Goal: Task Accomplishment & Management: Manage account settings

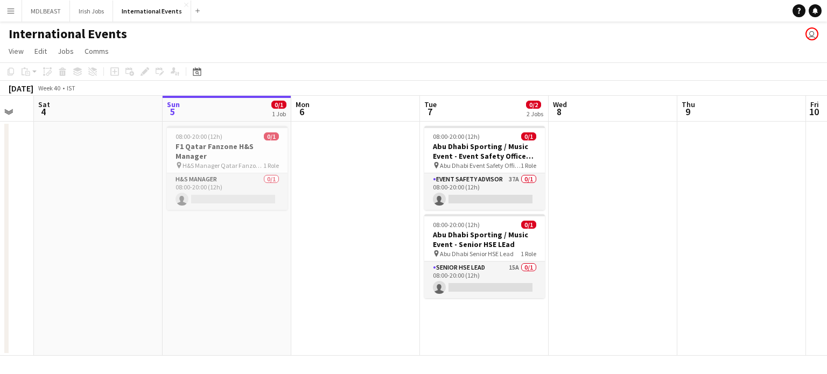
scroll to position [0, 313]
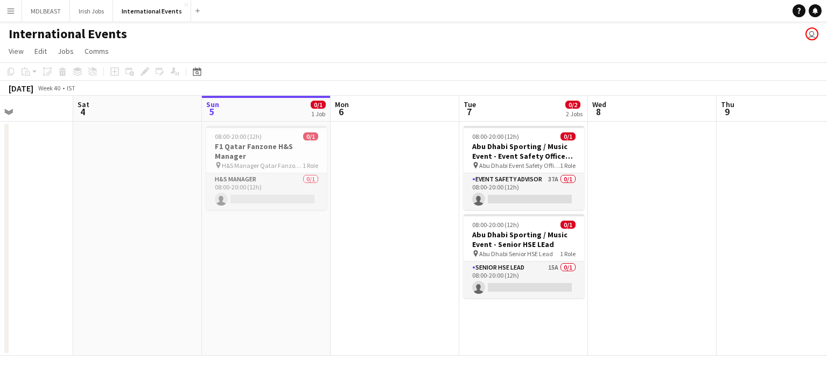
click at [462, 38] on div "International Events user" at bounding box center [413, 32] width 827 height 20
click at [447, 93] on div "October 2025 Week 40 • IST" at bounding box center [413, 88] width 827 height 15
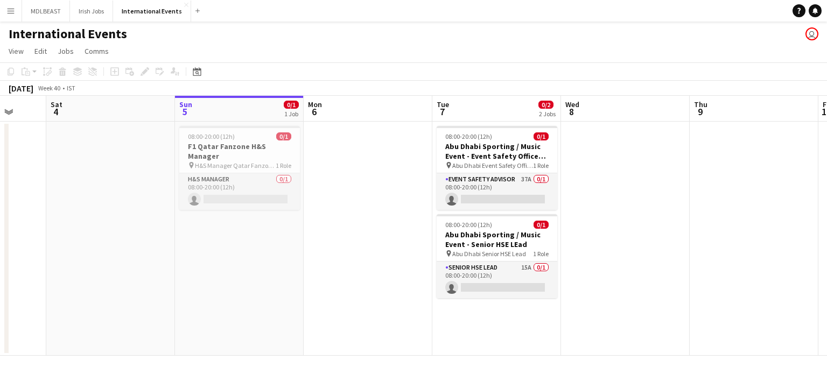
scroll to position [0, 339]
click at [244, 140] on app-job-card "08:00-20:00 (12h) 0/1 F1 Qatar Fanzone H&S Manager pin H&S Manager Qatar Fanzon…" at bounding box center [240, 168] width 121 height 84
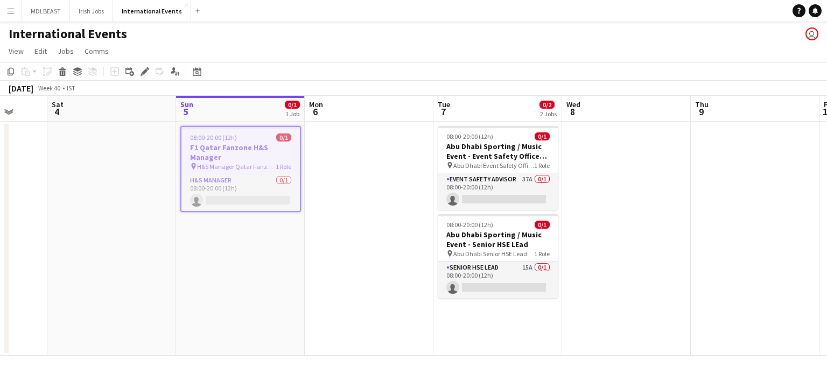
click at [351, 160] on app-date-cell at bounding box center [369, 239] width 129 height 234
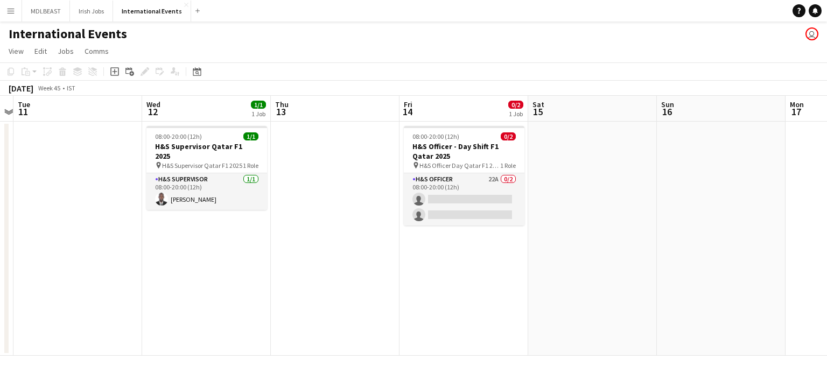
scroll to position [0, 373]
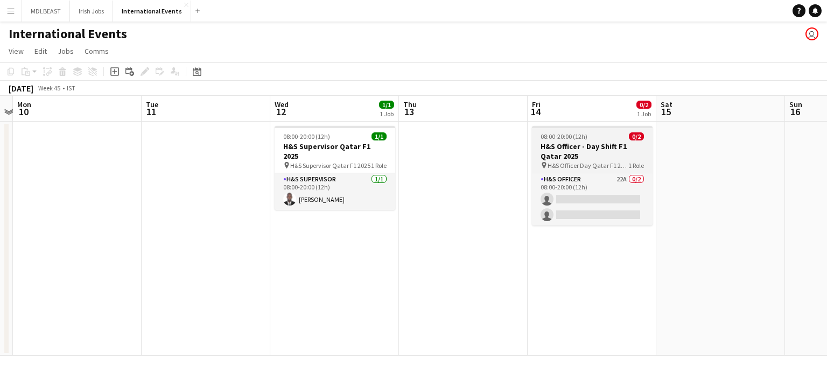
click at [568, 142] on h3 "H&S Officer - Day Shift F1 Qatar 2025" at bounding box center [592, 151] width 121 height 19
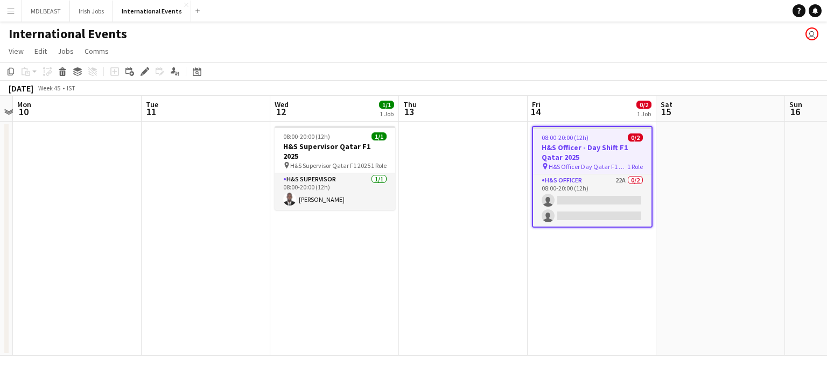
click at [568, 142] on app-job-card "08:00-20:00 (12h) 0/2 H&S Officer - Day Shift F1 Qatar 2025 pin H&S Officer Day…" at bounding box center [592, 177] width 121 height 102
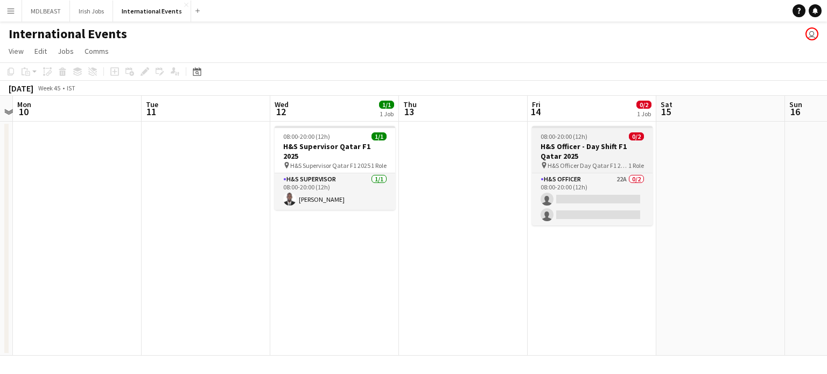
click at [593, 132] on div "08:00-20:00 (12h) 0/2" at bounding box center [592, 136] width 121 height 8
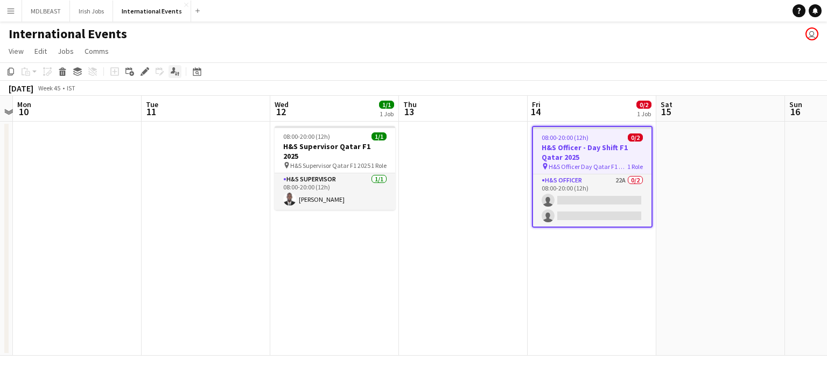
click at [177, 70] on icon "Applicants" at bounding box center [175, 71] width 9 height 9
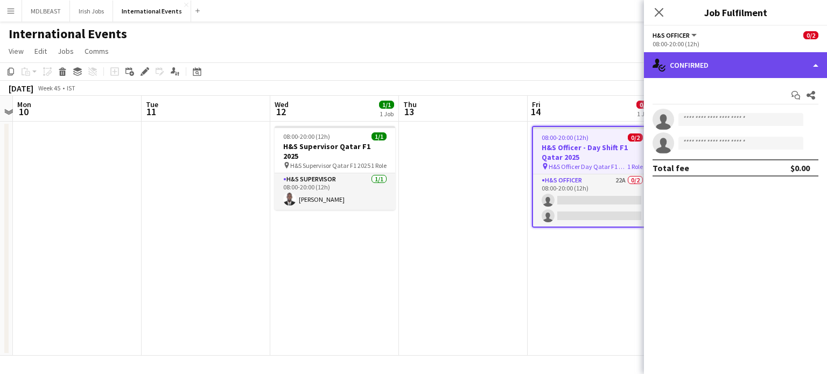
click at [747, 69] on div "single-neutral-actions-check-2 Confirmed" at bounding box center [735, 65] width 183 height 26
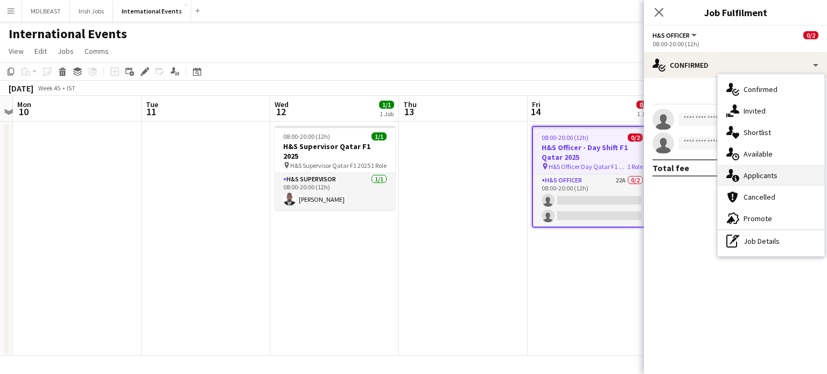
click at [761, 174] on span "Applicants" at bounding box center [760, 176] width 34 height 10
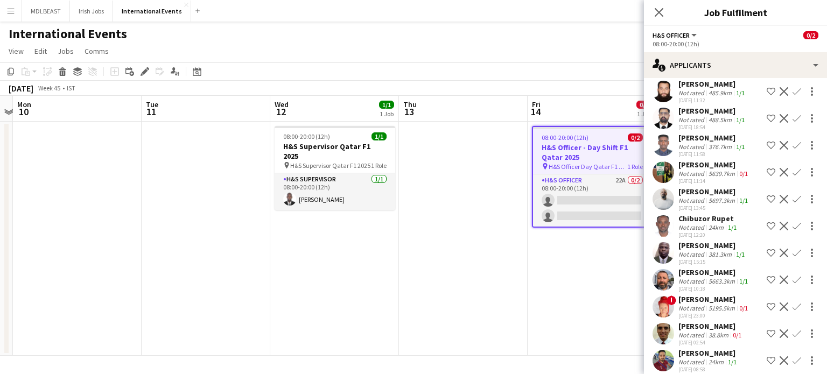
scroll to position [222, 0]
drag, startPoint x: 747, startPoint y: 219, endPoint x: 764, endPoint y: 223, distance: 17.8
click at [764, 223] on div "Chibuzor Rupet Not rated 24km 1/1 08-09-2025 12:20 Shortlist crew Decline Confi…" at bounding box center [735, 226] width 183 height 25
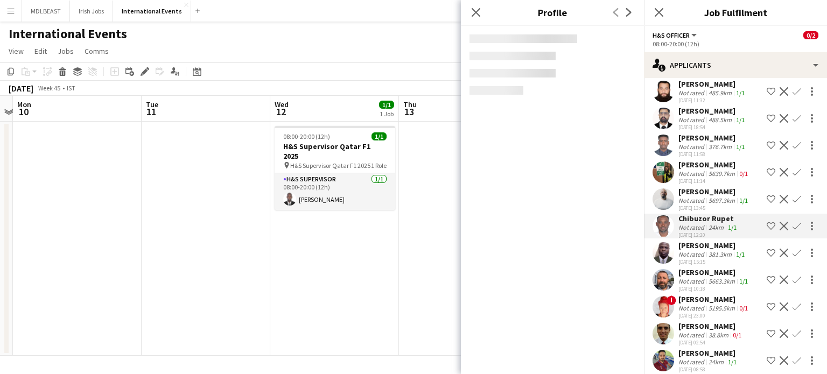
click at [766, 223] on app-icon "Shortlist crew" at bounding box center [770, 226] width 9 height 9
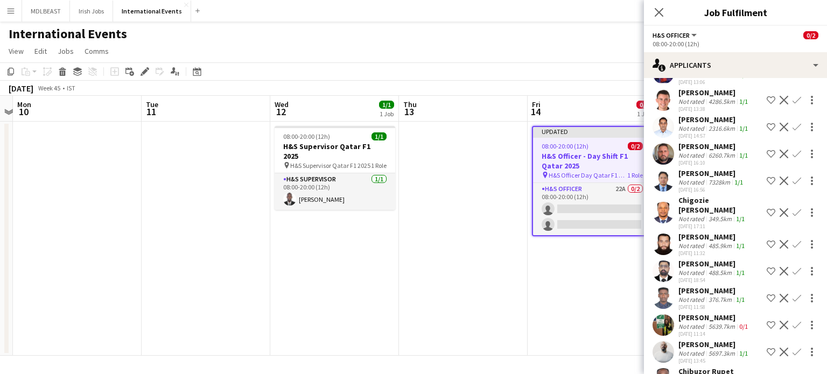
scroll to position [0, 0]
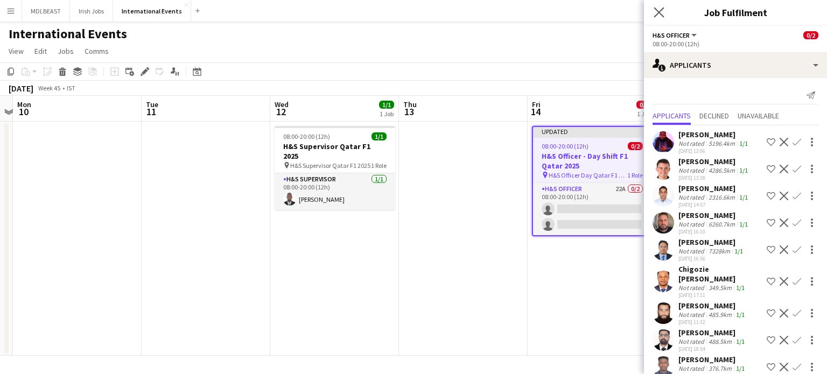
click at [660, 17] on icon "Close pop-in" at bounding box center [658, 12] width 10 height 10
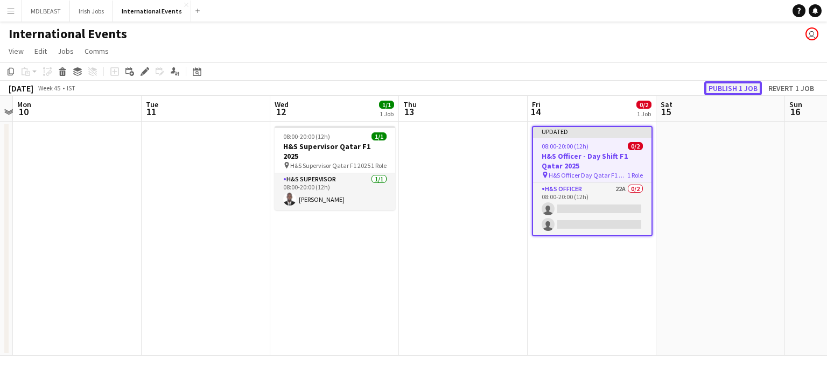
click at [730, 88] on button "Publish 1 job" at bounding box center [733, 88] width 58 height 14
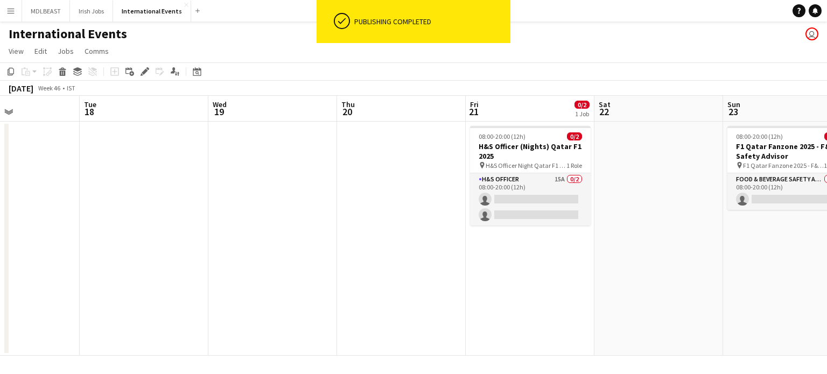
scroll to position [0, 307]
click at [517, 146] on h3 "H&S Officer (Nights) Qatar F1 2025" at bounding box center [529, 151] width 121 height 19
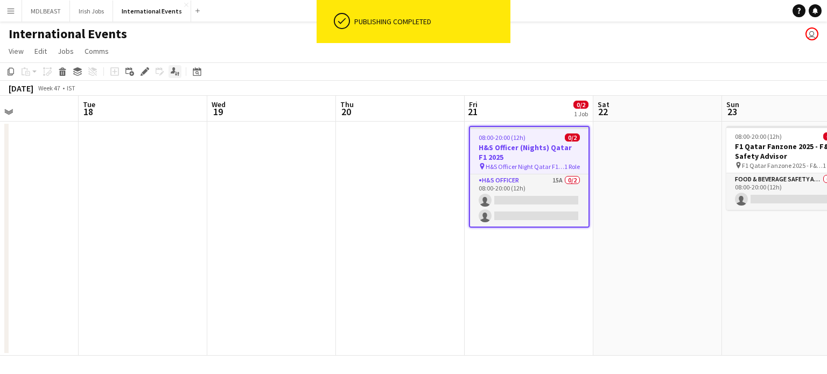
click at [175, 73] on icon "Applicants" at bounding box center [175, 71] width 9 height 9
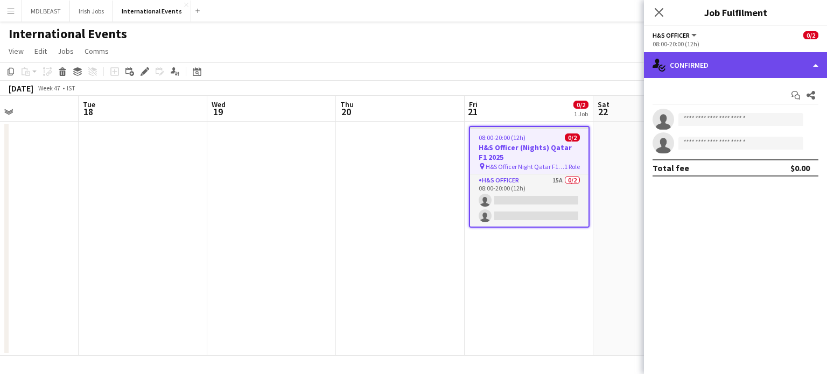
click at [704, 67] on div "single-neutral-actions-check-2 Confirmed" at bounding box center [735, 65] width 183 height 26
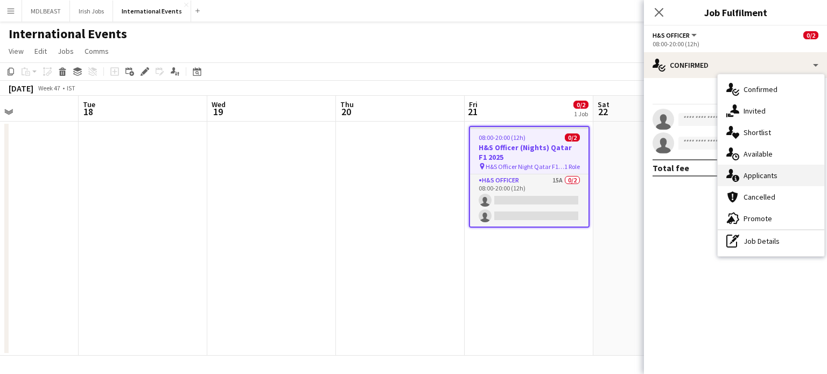
click at [758, 169] on div "single-neutral-actions-information Applicants" at bounding box center [770, 176] width 107 height 22
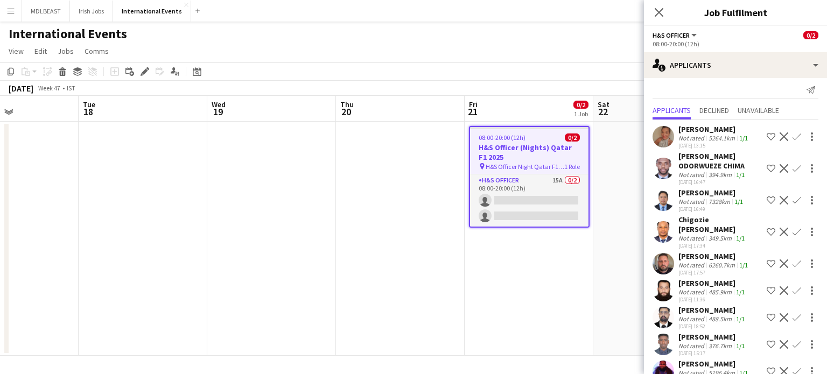
scroll to position [0, 0]
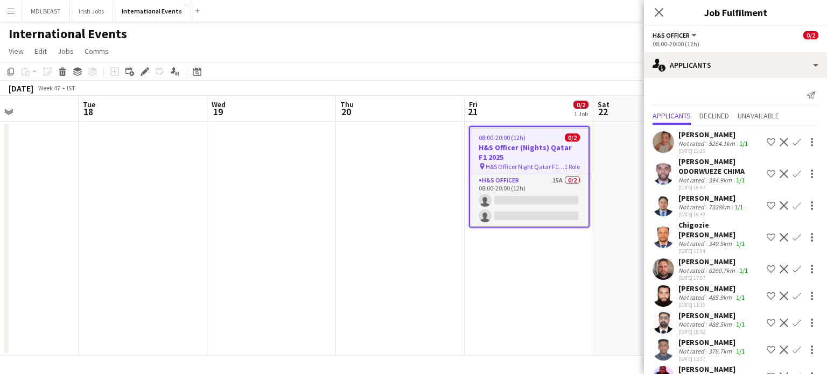
click at [661, 3] on div "Close pop-in" at bounding box center [659, 12] width 30 height 25
click at [658, 8] on icon "Close pop-in" at bounding box center [658, 12] width 10 height 10
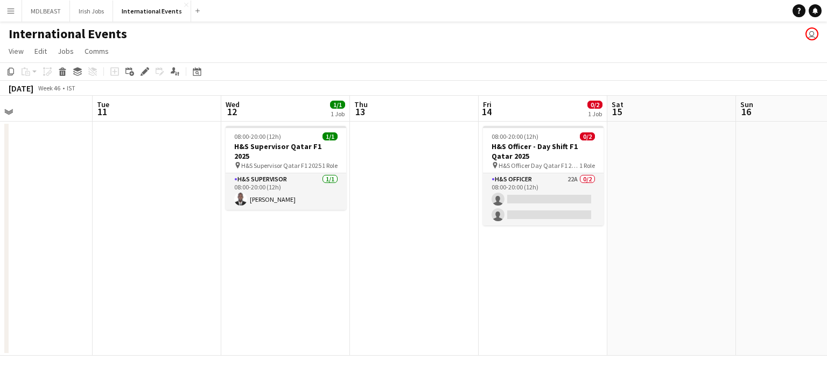
scroll to position [0, 304]
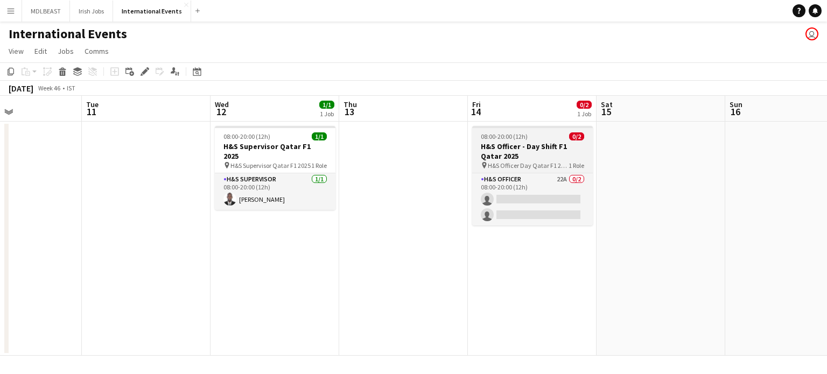
click at [507, 156] on h3 "H&S Officer - Day Shift F1 Qatar 2025" at bounding box center [532, 151] width 121 height 19
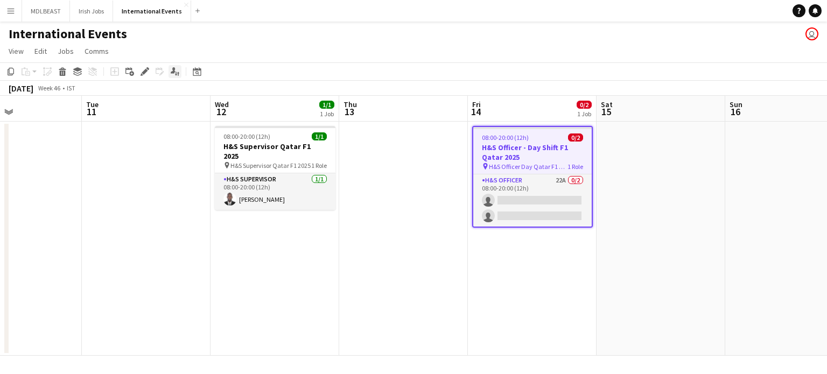
click at [172, 71] on icon "Applicants" at bounding box center [175, 71] width 9 height 9
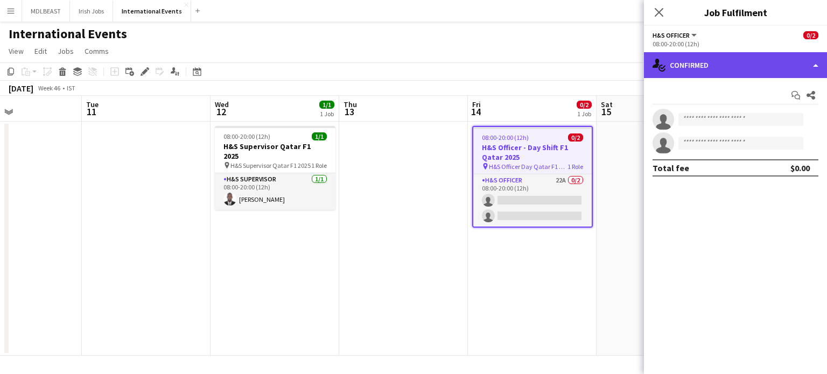
click at [756, 73] on div "single-neutral-actions-check-2 Confirmed" at bounding box center [735, 65] width 183 height 26
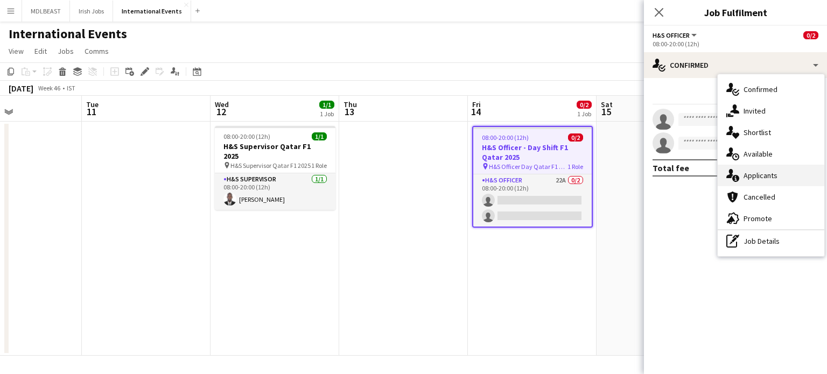
click at [762, 175] on span "Applicants" at bounding box center [760, 176] width 34 height 10
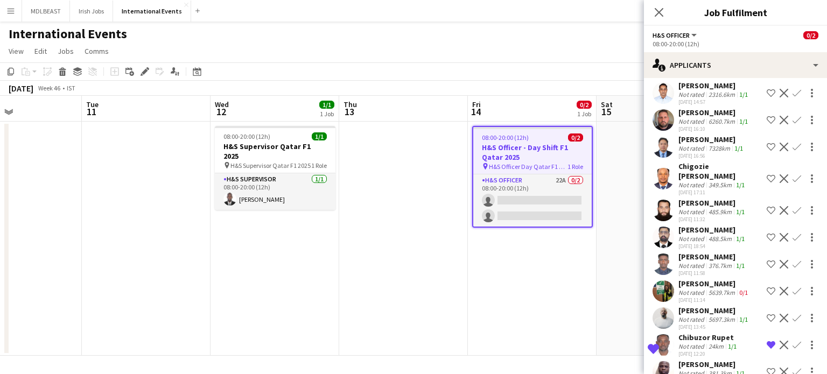
scroll to position [103, 0]
click at [699, 166] on div "Chigozie Sylvester Daniel" at bounding box center [720, 170] width 84 height 19
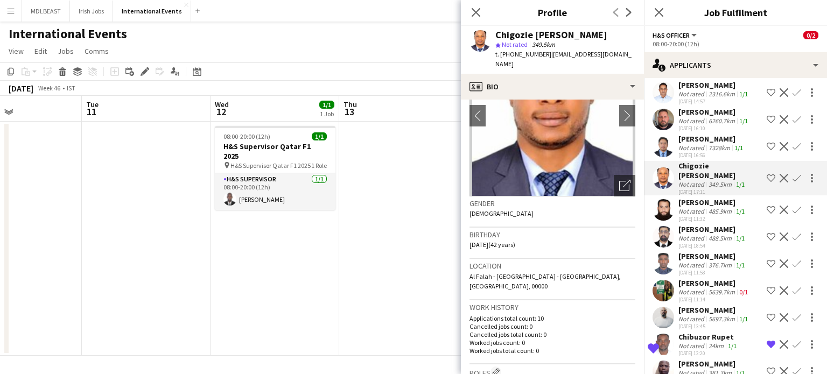
scroll to position [73, 0]
click at [704, 200] on div "Izhar Khan" at bounding box center [712, 203] width 68 height 10
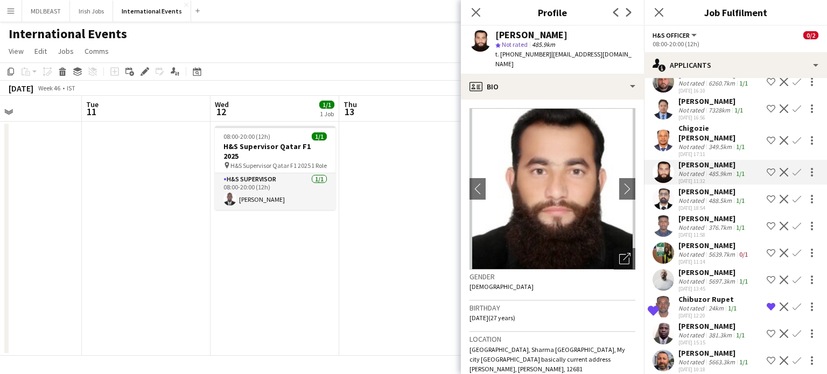
scroll to position [145, 0]
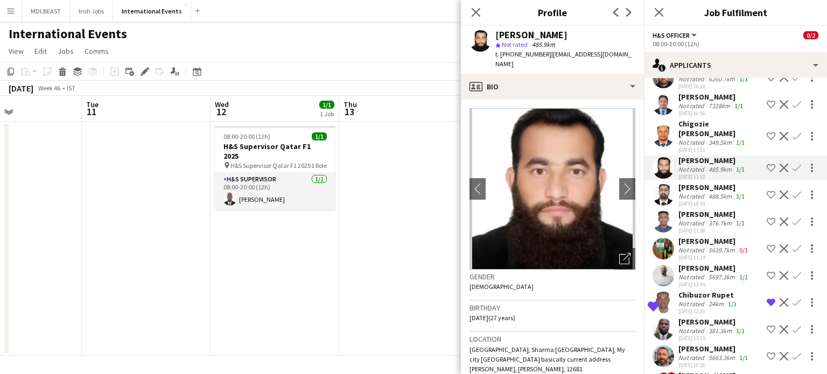
click at [704, 192] on div "Not rated" at bounding box center [692, 196] width 28 height 8
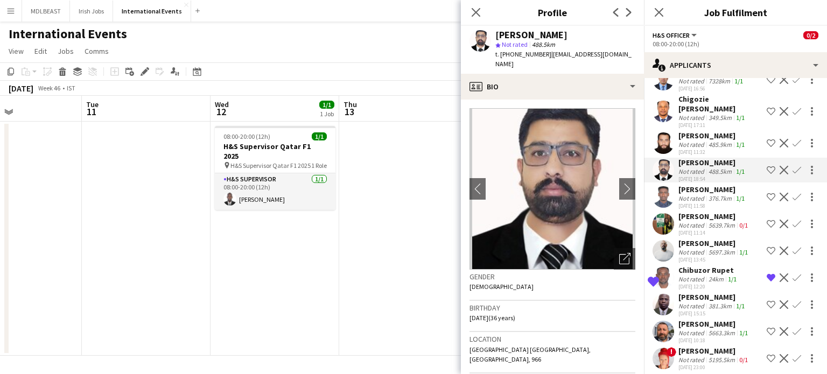
scroll to position [176, 0]
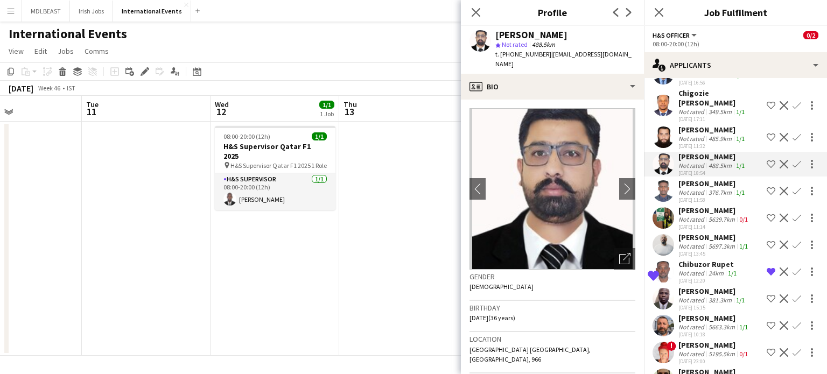
click at [704, 192] on div "Not rated" at bounding box center [692, 192] width 28 height 8
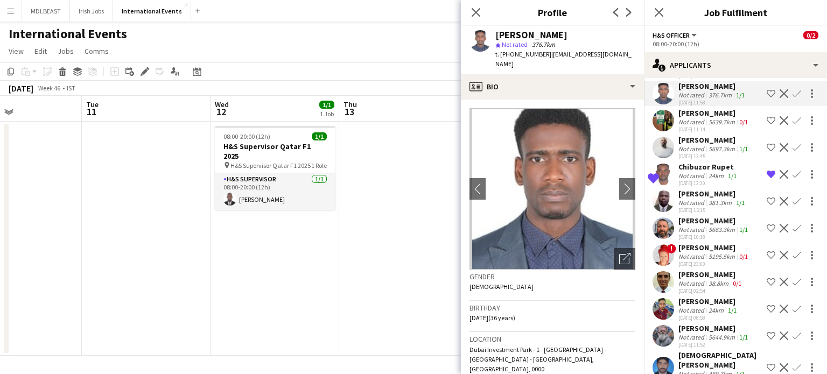
scroll to position [273, 0]
click at [692, 193] on div "Mukaila Abolarinwa Kazeem" at bounding box center [712, 194] width 68 height 10
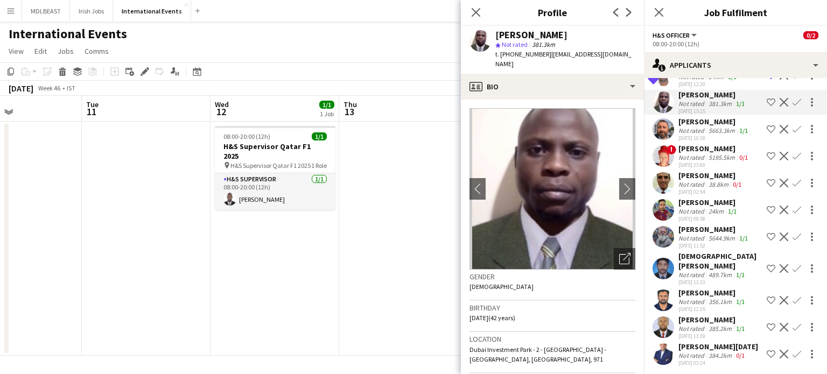
scroll to position [372, 0]
click at [706, 180] on div "Faheem Baig" at bounding box center [710, 176] width 65 height 10
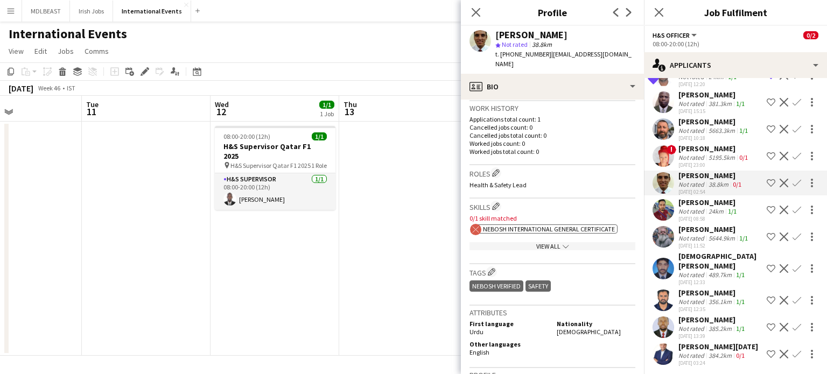
scroll to position [264, 0]
click at [550, 241] on div "View All chevron-down" at bounding box center [552, 245] width 166 height 8
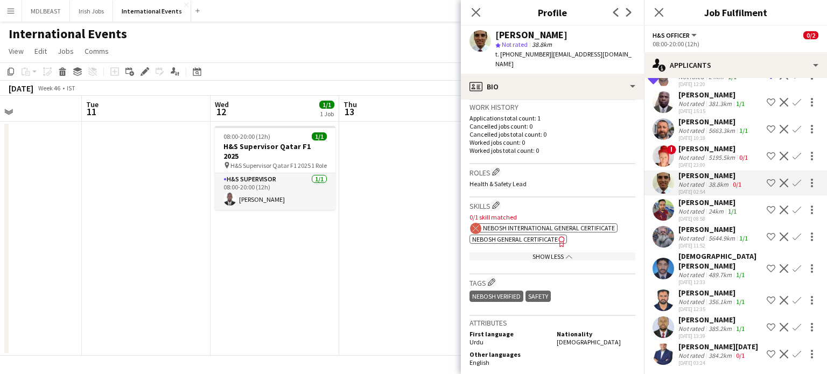
click at [521, 235] on span "NEBOSH General Certificate" at bounding box center [515, 239] width 86 height 8
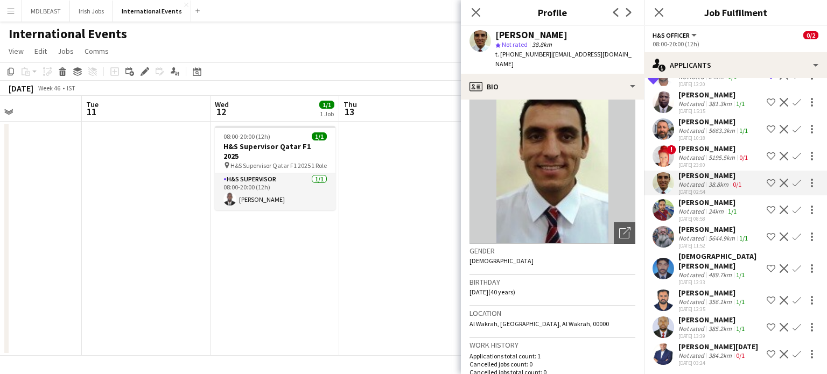
scroll to position [0, 0]
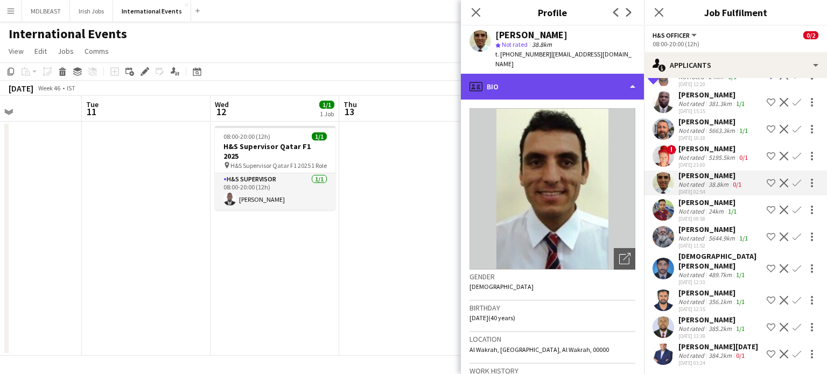
click at [628, 79] on div "profile Bio" at bounding box center [552, 87] width 183 height 26
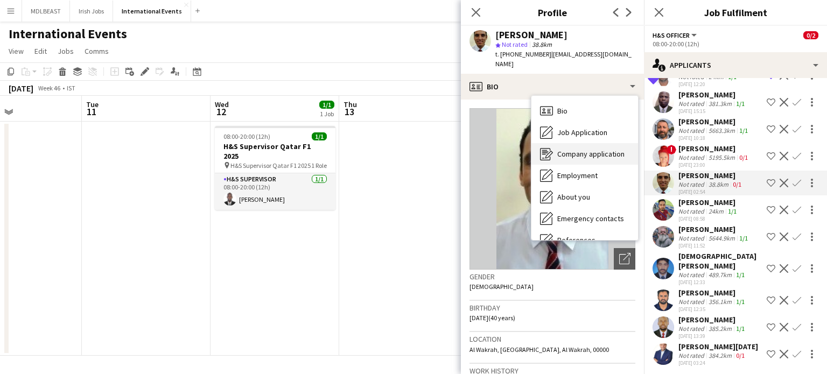
click at [579, 149] on span "Company application" at bounding box center [590, 154] width 67 height 10
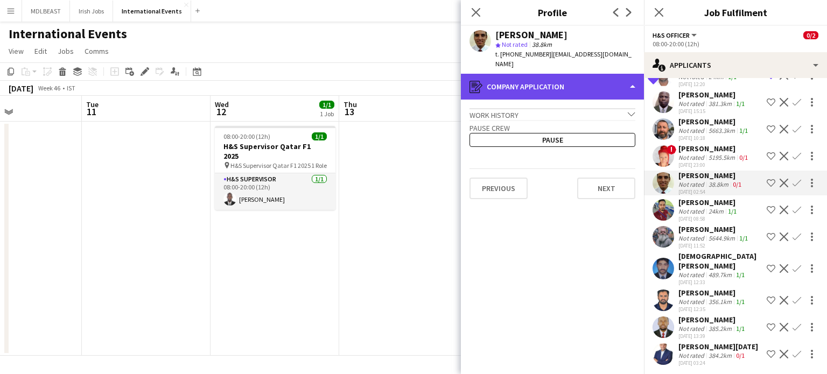
click at [629, 79] on div "register Company application" at bounding box center [552, 87] width 183 height 26
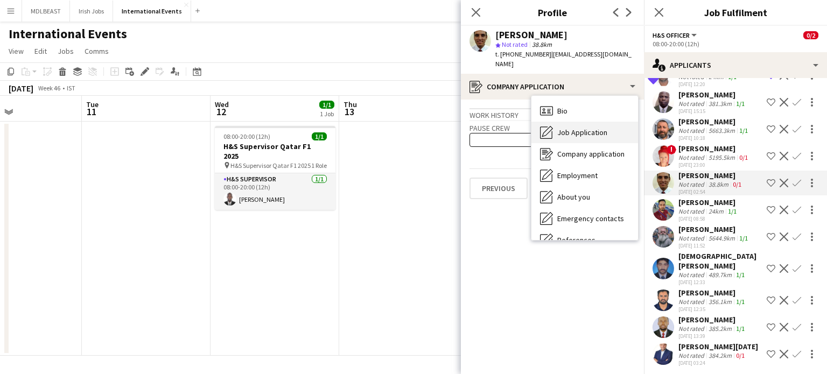
click at [598, 128] on span "Job Application" at bounding box center [582, 133] width 50 height 10
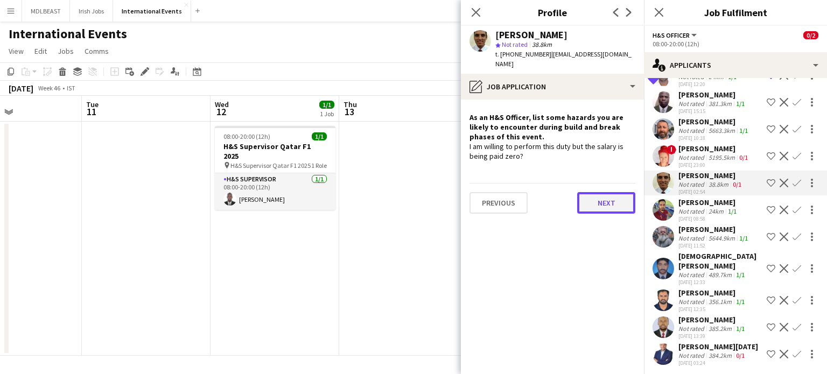
click at [600, 193] on button "Next" at bounding box center [606, 203] width 58 height 22
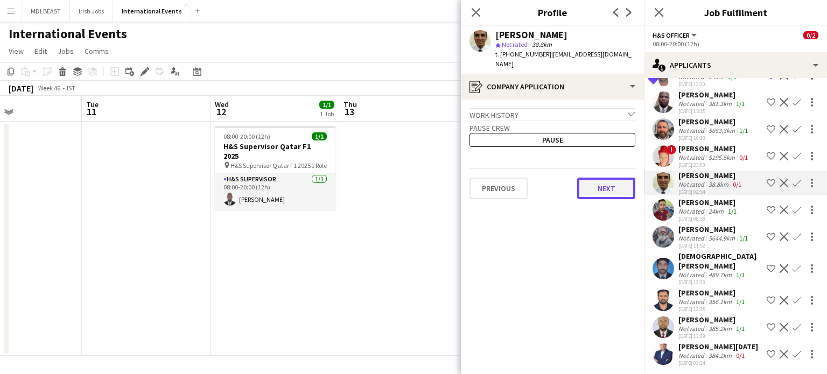
click at [609, 181] on button "Next" at bounding box center [606, 189] width 58 height 22
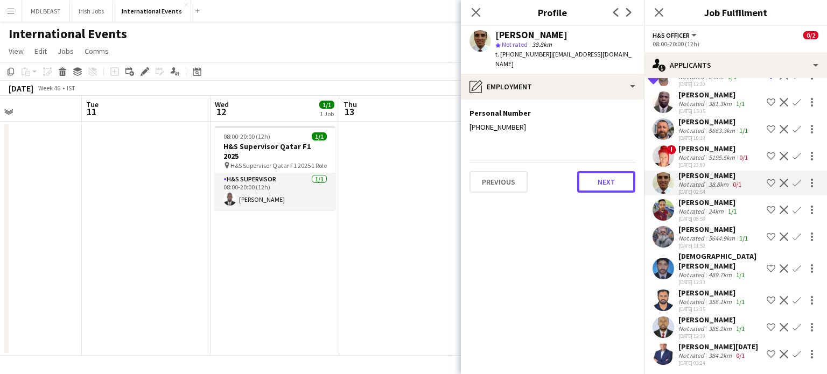
click at [609, 181] on button "Next" at bounding box center [606, 182] width 58 height 22
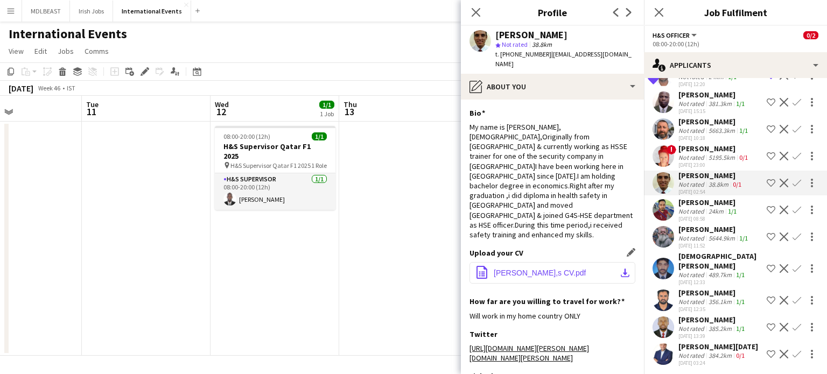
click at [514, 269] on span "Faheem,s CV.pdf" at bounding box center [540, 273] width 92 height 9
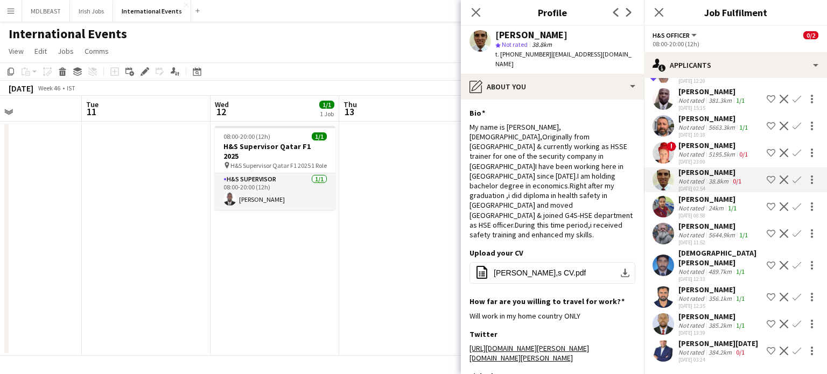
scroll to position [417, 0]
click at [702, 339] on div "Karim Achoura" at bounding box center [718, 344] width 80 height 10
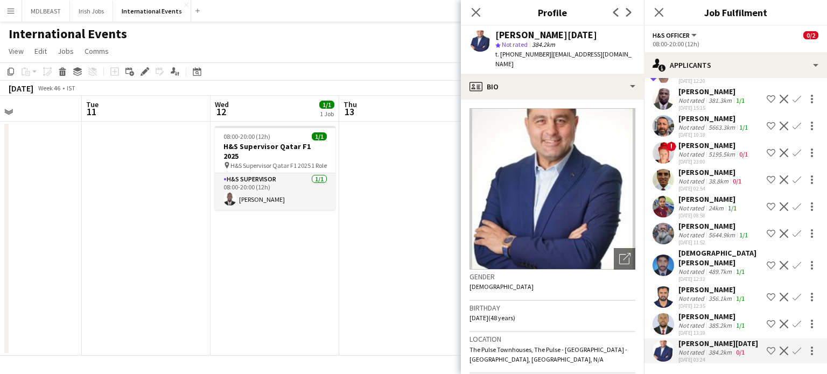
click at [700, 321] on div "Not rated" at bounding box center [692, 325] width 28 height 8
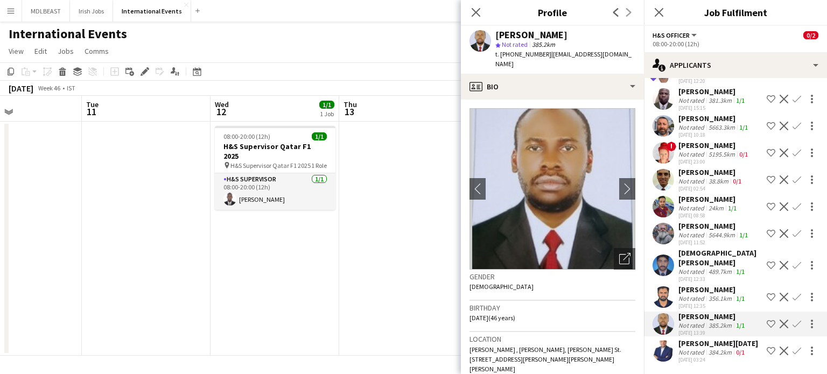
click at [700, 294] on div "Not rated" at bounding box center [692, 298] width 28 height 8
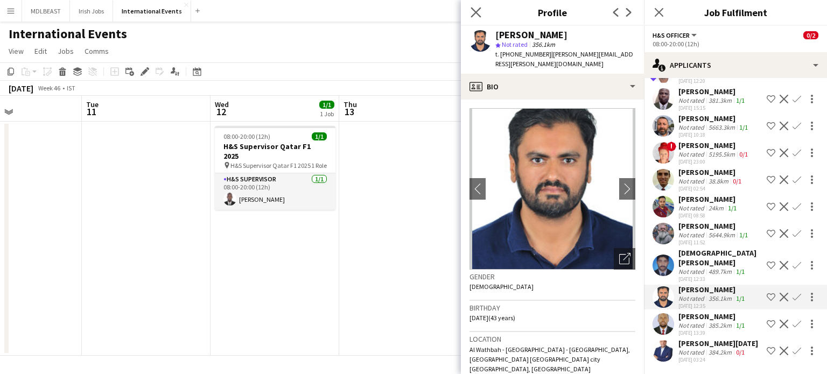
click at [482, 13] on app-icon "Close pop-in" at bounding box center [476, 13] width 16 height 16
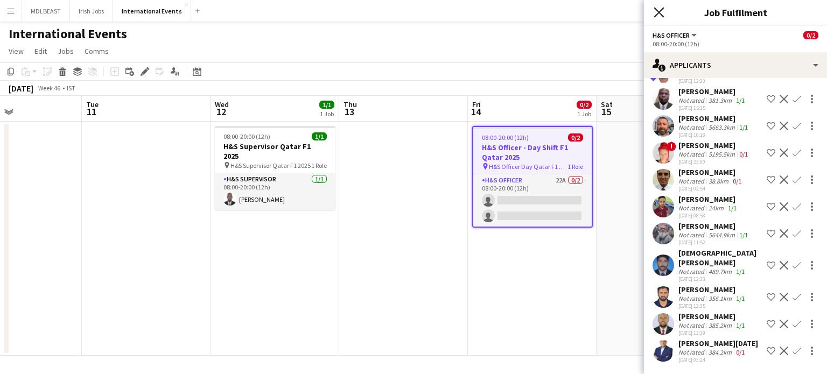
click at [655, 11] on icon "Close pop-in" at bounding box center [658, 12] width 10 height 10
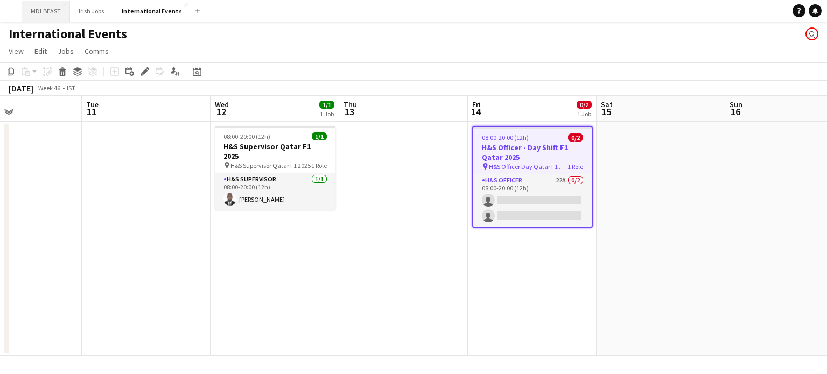
click at [59, 5] on button "MDLBEAST Close" at bounding box center [46, 11] width 48 height 21
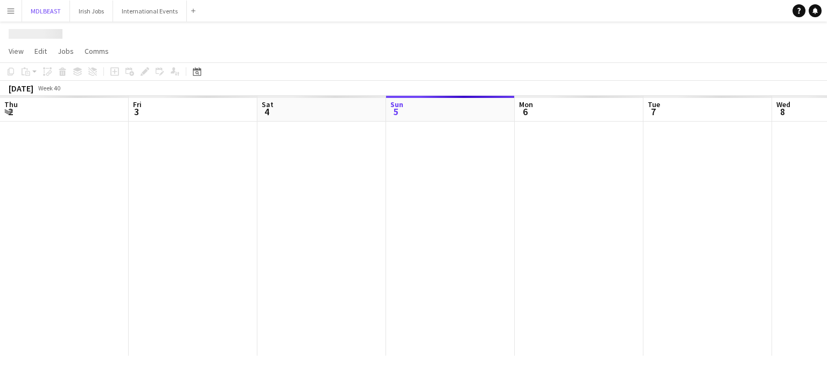
scroll to position [0, 257]
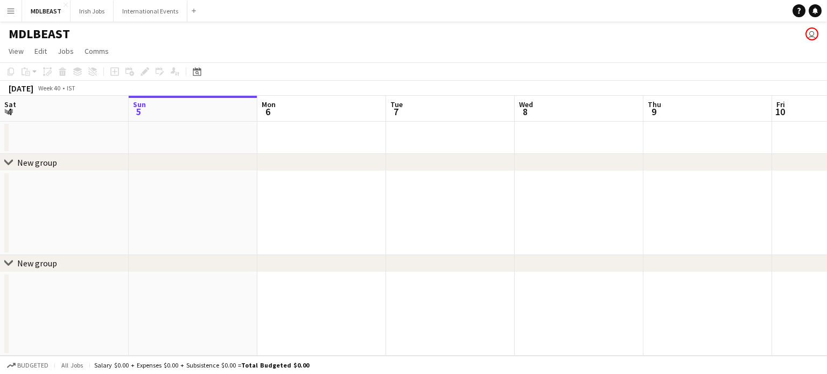
click at [9, 9] on app-icon "Menu" at bounding box center [10, 10] width 9 height 9
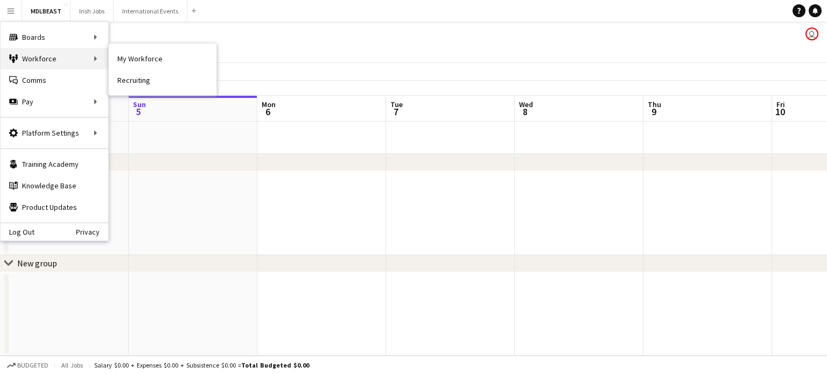
click at [44, 64] on div "Workforce Workforce" at bounding box center [55, 59] width 108 height 22
click at [168, 51] on link "My Workforce" at bounding box center [163, 59] width 108 height 22
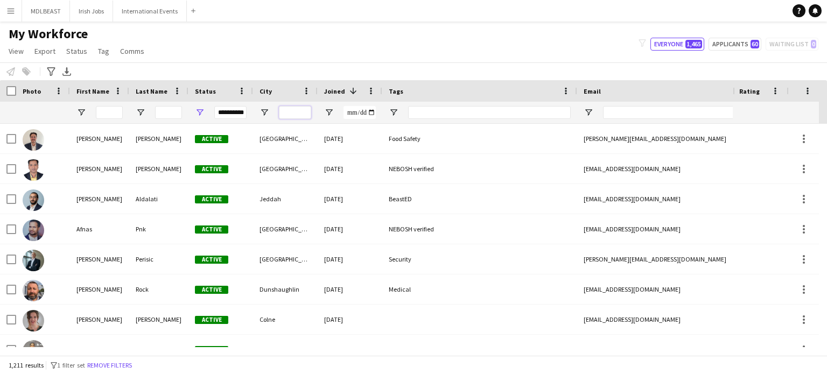
click at [297, 111] on input "City Filter Input" at bounding box center [295, 112] width 32 height 13
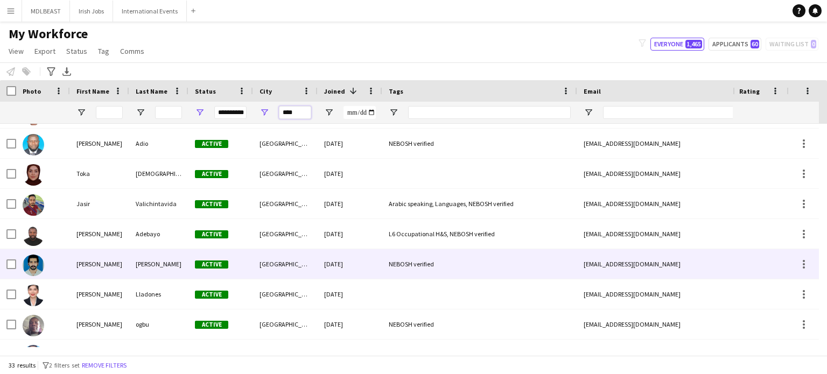
scroll to position [116, 0]
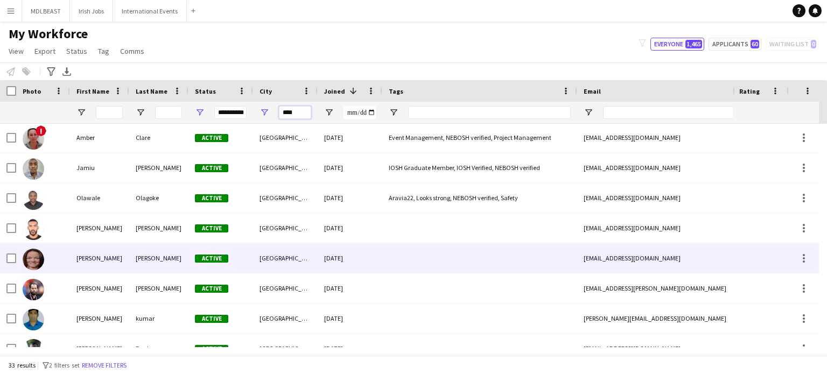
type input "****"
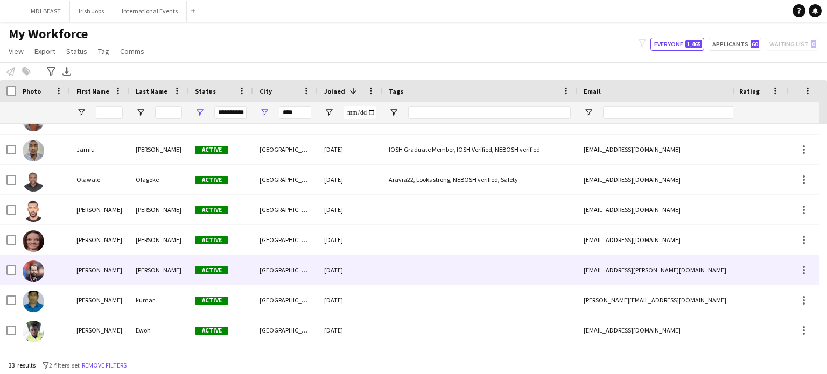
click at [291, 277] on div "[GEOGRAPHIC_DATA]" at bounding box center [285, 270] width 65 height 30
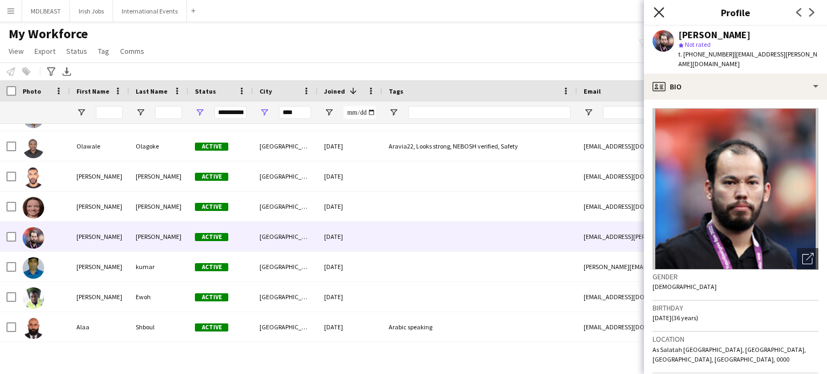
click at [657, 9] on icon "Close pop-in" at bounding box center [658, 12] width 10 height 10
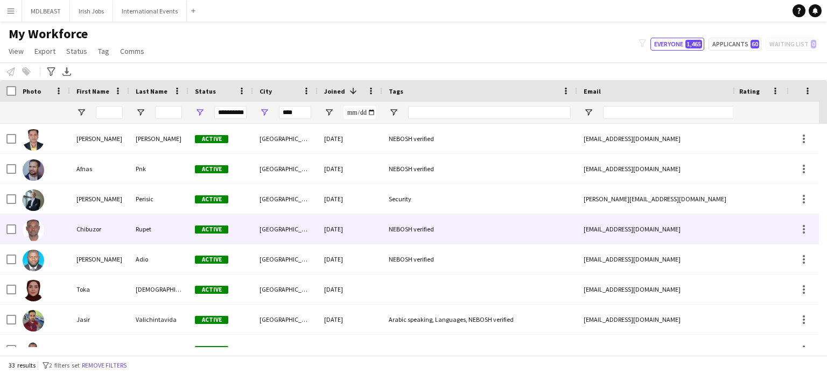
click at [300, 228] on div "[GEOGRAPHIC_DATA]" at bounding box center [285, 229] width 65 height 30
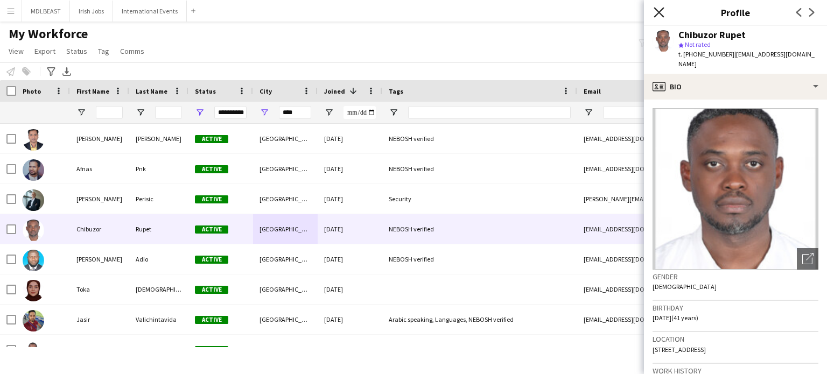
click at [657, 17] on icon "Close pop-in" at bounding box center [658, 12] width 10 height 10
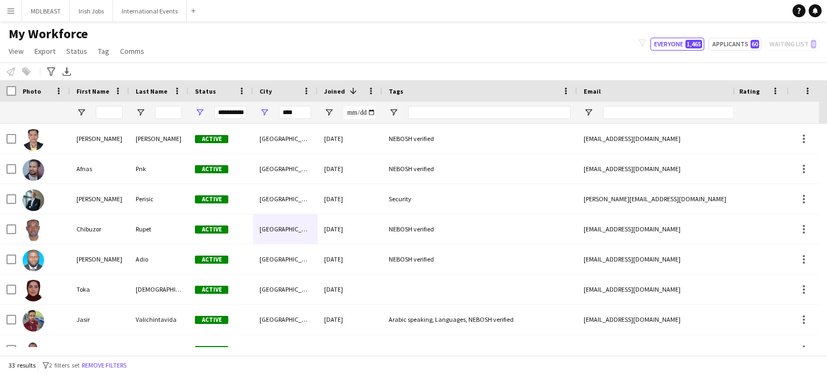
click at [393, 48] on div "**********" at bounding box center [413, 44] width 827 height 37
click at [732, 45] on button "Applicants 60" at bounding box center [734, 44] width 53 height 13
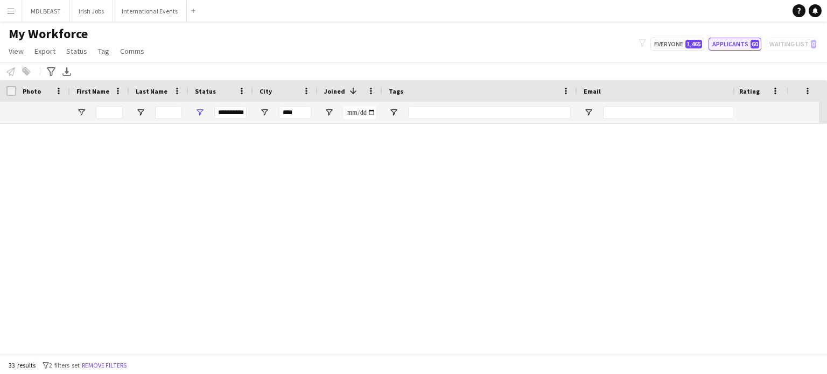
type input "**********"
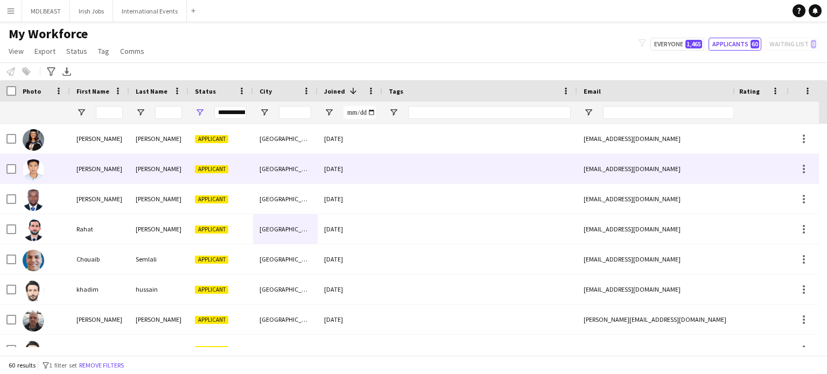
click at [299, 167] on div "[GEOGRAPHIC_DATA]" at bounding box center [285, 169] width 65 height 30
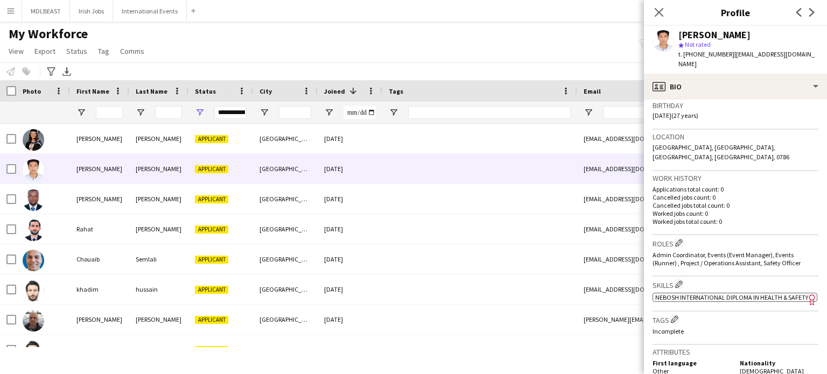
click at [712, 293] on span "NEBOSH International Diploma in Health & Safety" at bounding box center [731, 297] width 153 height 8
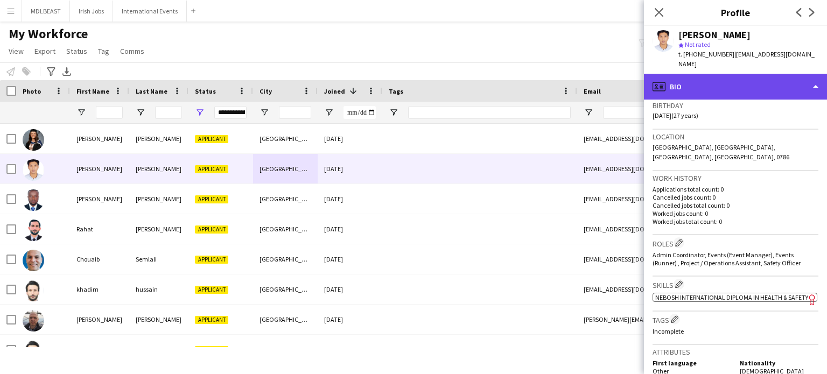
click at [783, 74] on div "profile Bio" at bounding box center [735, 87] width 183 height 26
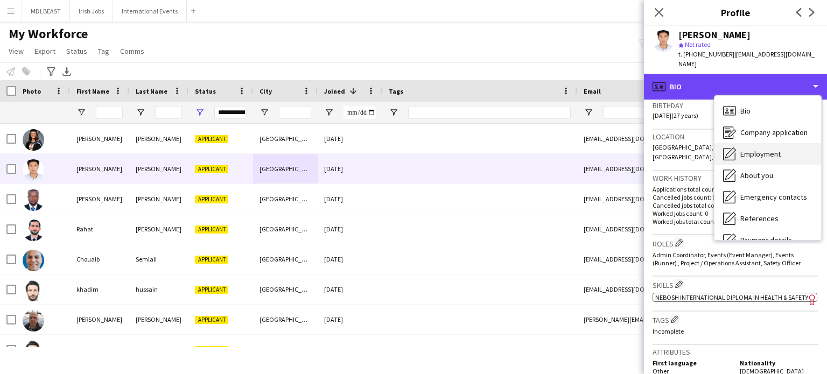
scroll to position [101, 0]
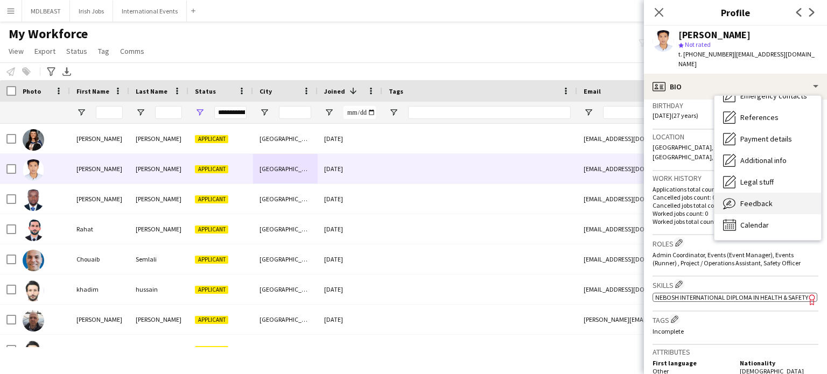
click at [764, 199] on span "Feedback" at bounding box center [756, 204] width 32 height 10
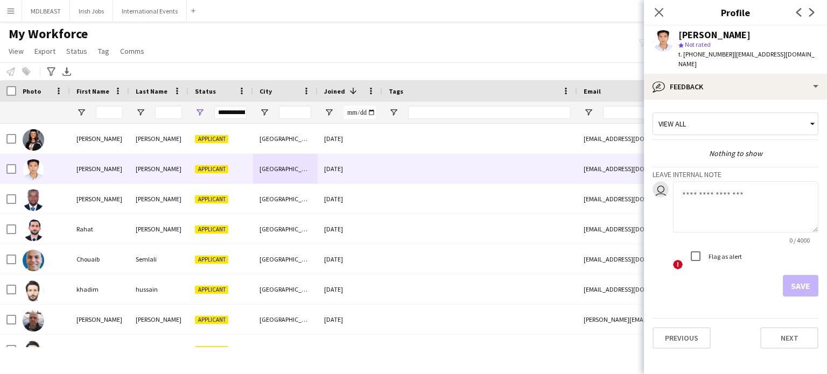
click at [700, 186] on textarea at bounding box center [745, 206] width 145 height 51
type textarea "**********"
click at [810, 284] on button "Save" at bounding box center [801, 286] width 36 height 22
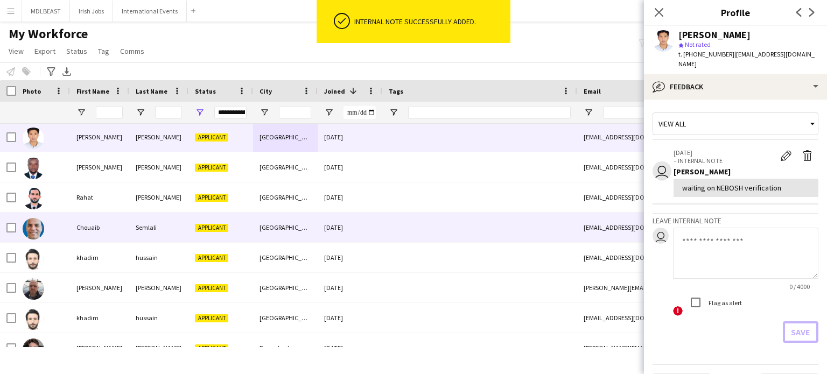
scroll to position [32, 0]
click at [388, 228] on div at bounding box center [479, 228] width 195 height 30
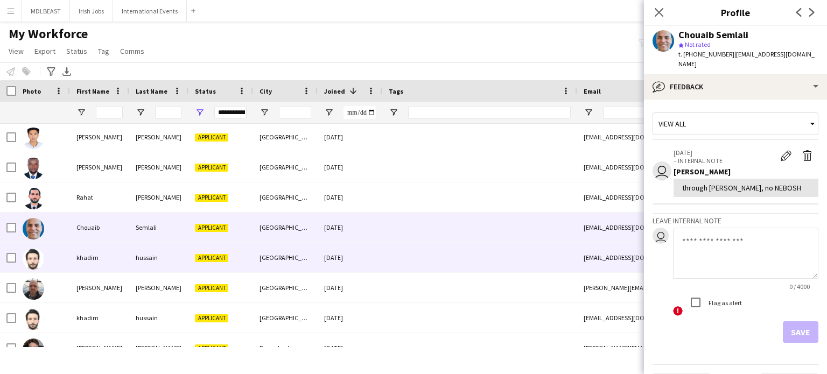
click at [390, 254] on div at bounding box center [479, 258] width 195 height 30
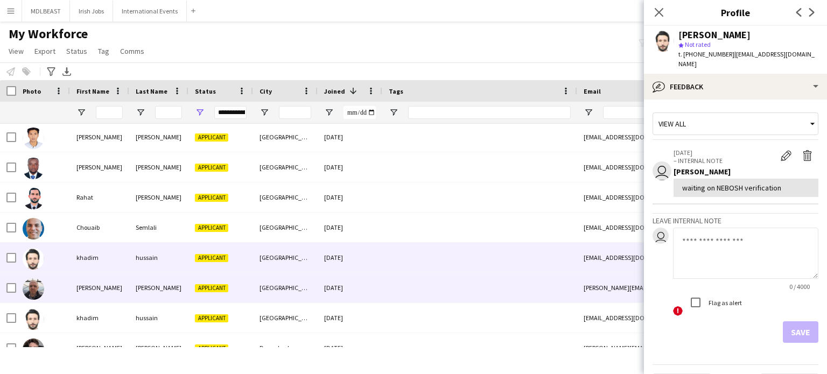
click at [392, 286] on div at bounding box center [479, 288] width 195 height 30
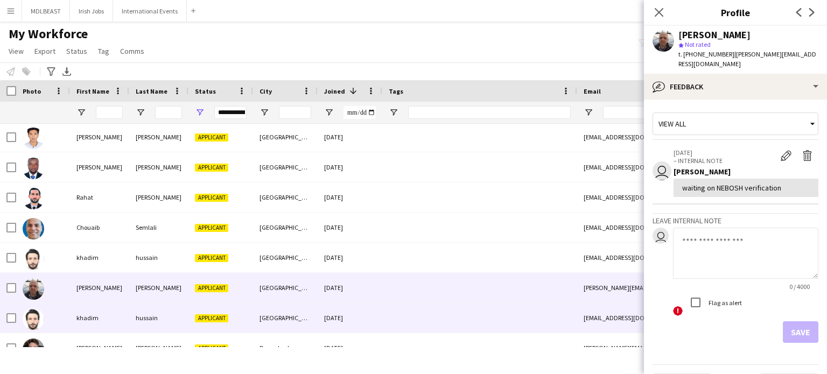
click at [395, 309] on div at bounding box center [479, 318] width 195 height 30
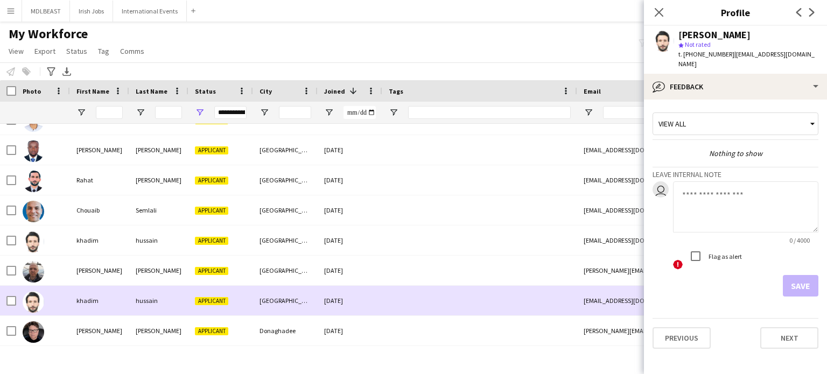
scroll to position [58, 0]
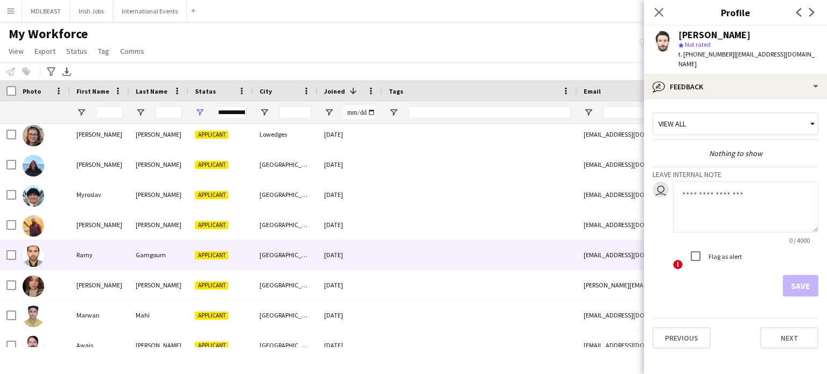
click at [418, 252] on div at bounding box center [479, 255] width 195 height 30
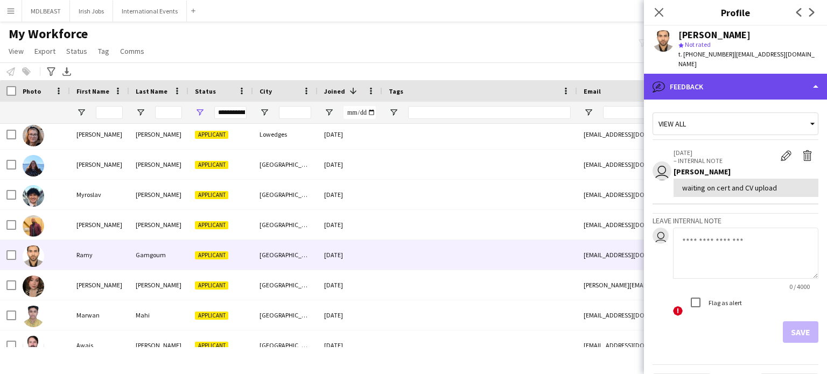
click at [771, 75] on div "bubble-pencil Feedback" at bounding box center [735, 87] width 183 height 26
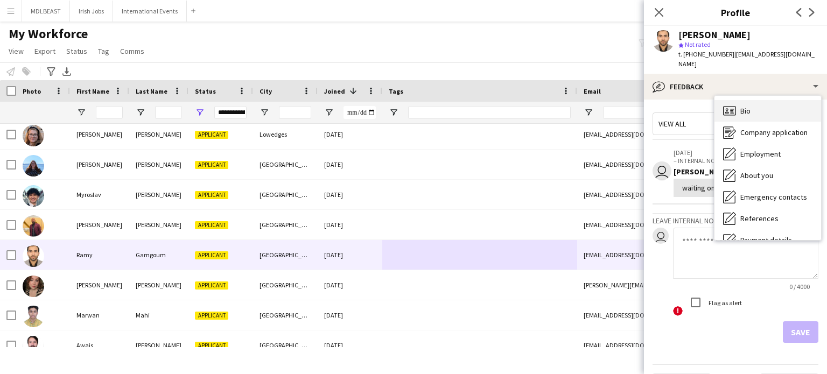
click at [762, 105] on div "Bio Bio" at bounding box center [767, 111] width 107 height 22
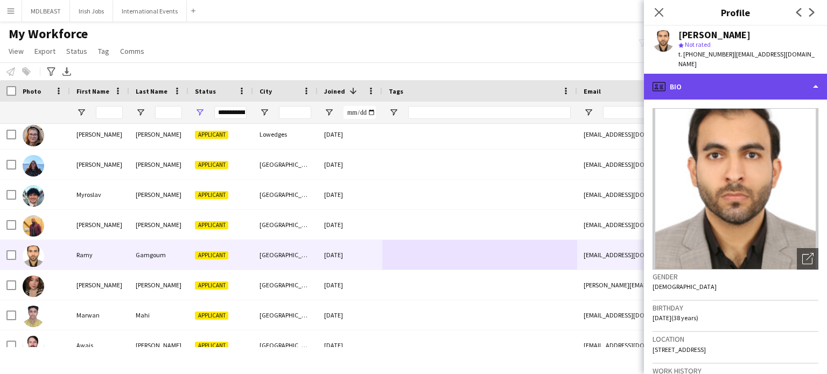
click at [806, 81] on div "profile Bio" at bounding box center [735, 87] width 183 height 26
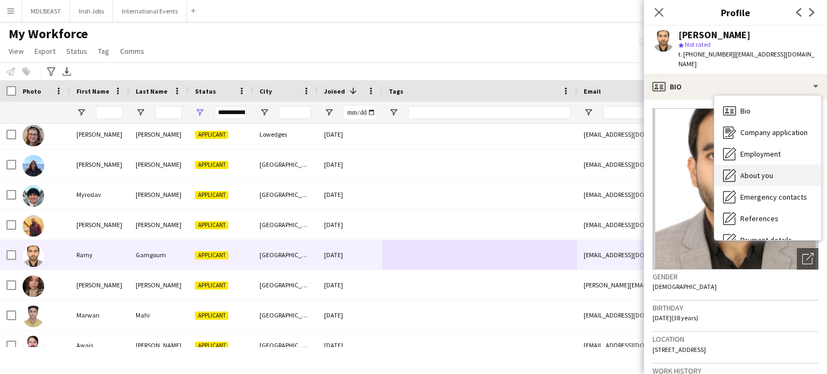
click at [766, 171] on span "About you" at bounding box center [756, 176] width 33 height 10
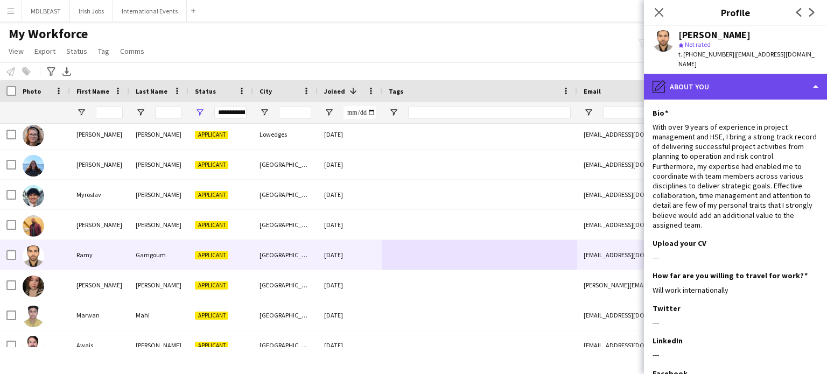
click at [792, 79] on div "pencil4 About you" at bounding box center [735, 87] width 183 height 26
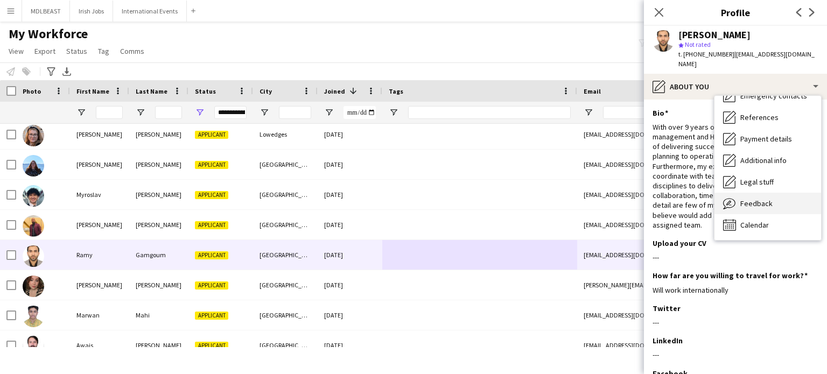
click at [759, 199] on span "Feedback" at bounding box center [756, 204] width 32 height 10
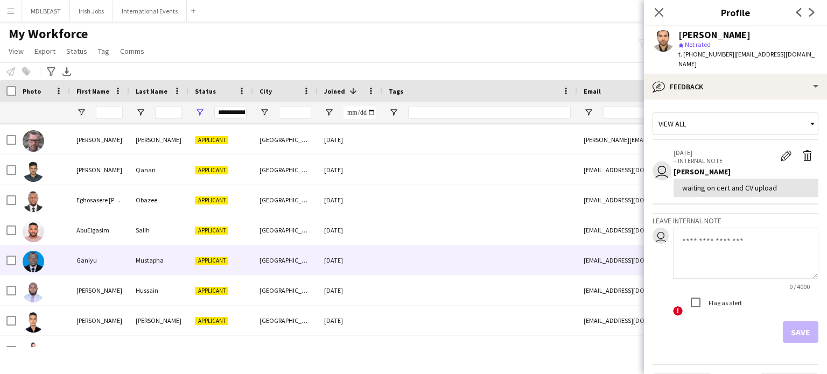
click at [450, 262] on div at bounding box center [479, 260] width 195 height 30
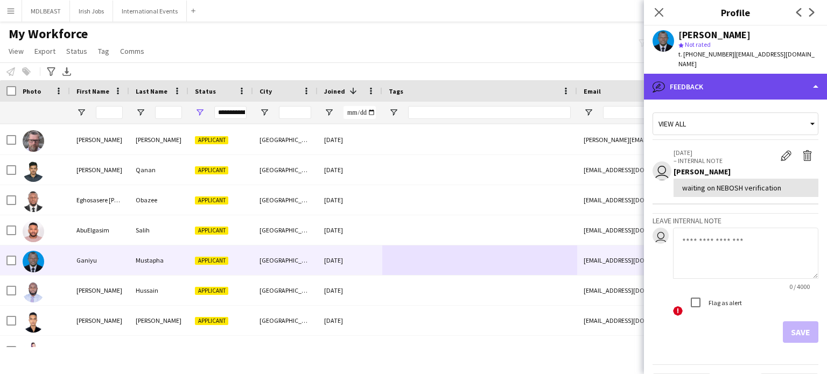
click at [769, 77] on div "bubble-pencil Feedback" at bounding box center [735, 87] width 183 height 26
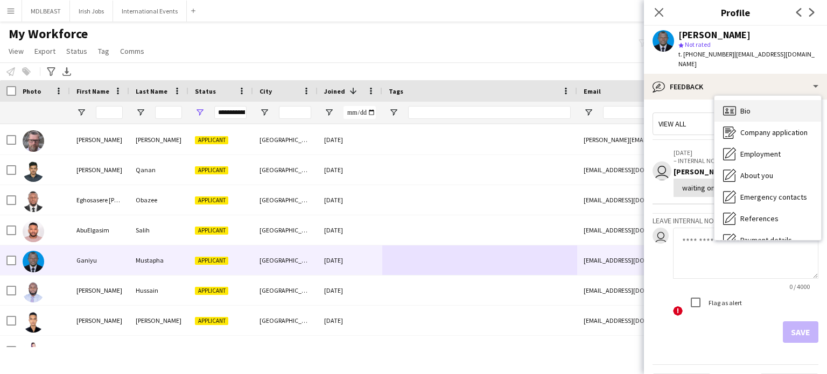
click at [756, 109] on div "Bio Bio" at bounding box center [767, 111] width 107 height 22
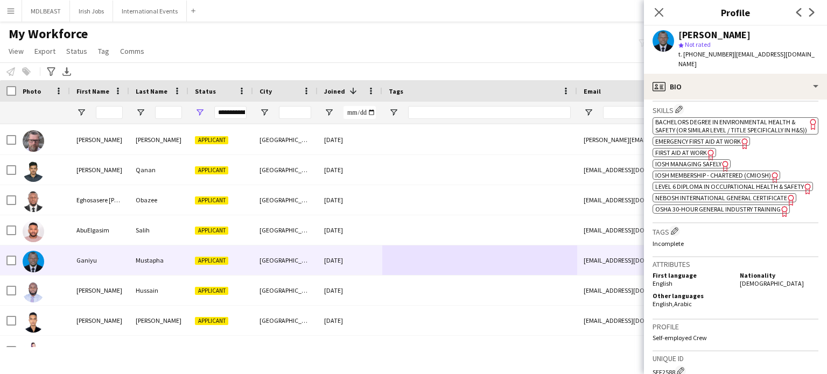
click at [682, 202] on span "NEBOSH International General Certificate" at bounding box center [721, 198] width 132 height 8
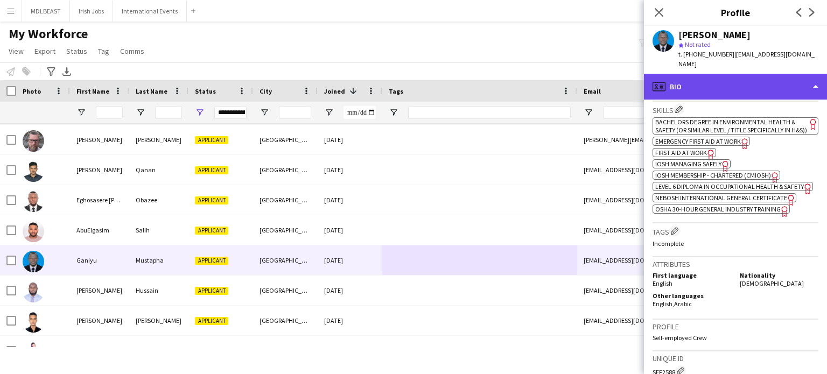
click at [770, 78] on div "profile Bio" at bounding box center [735, 87] width 183 height 26
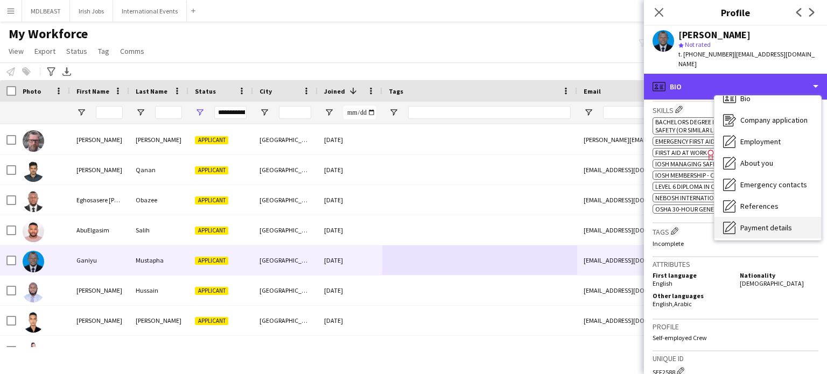
scroll to position [0, 0]
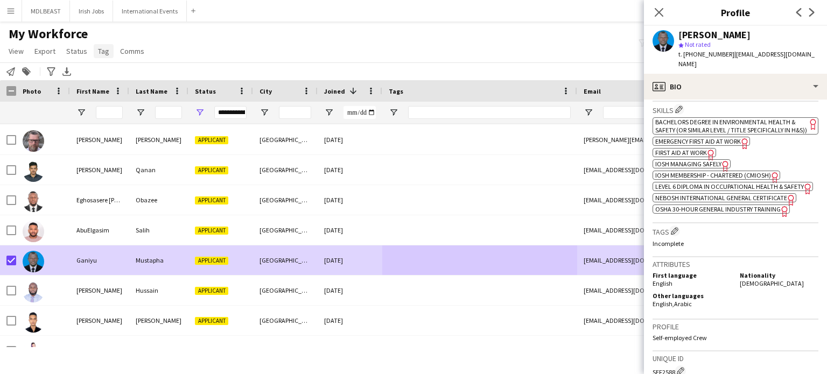
click at [99, 53] on span "Tag" at bounding box center [103, 51] width 11 height 10
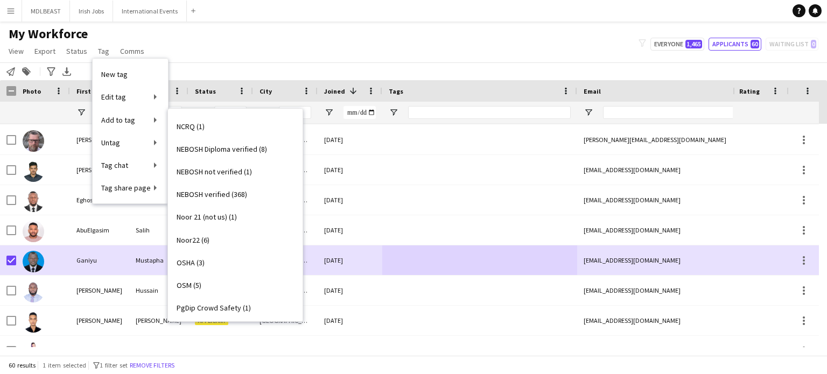
scroll to position [1479, 0]
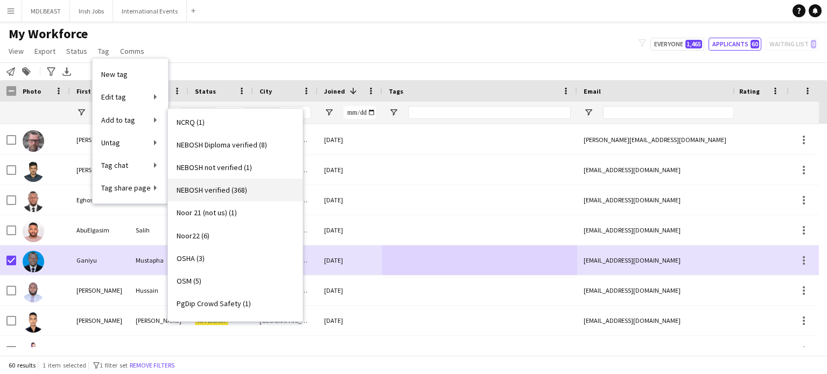
click at [219, 191] on span "NEBOSH verified (368)" at bounding box center [212, 190] width 71 height 10
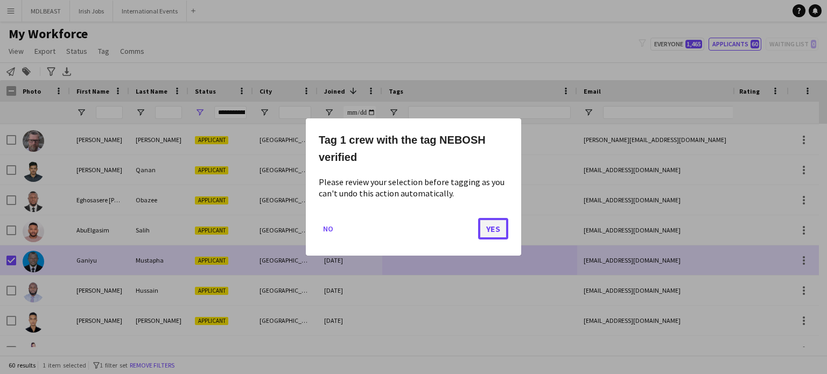
click at [494, 228] on button "Yes" at bounding box center [493, 229] width 30 height 22
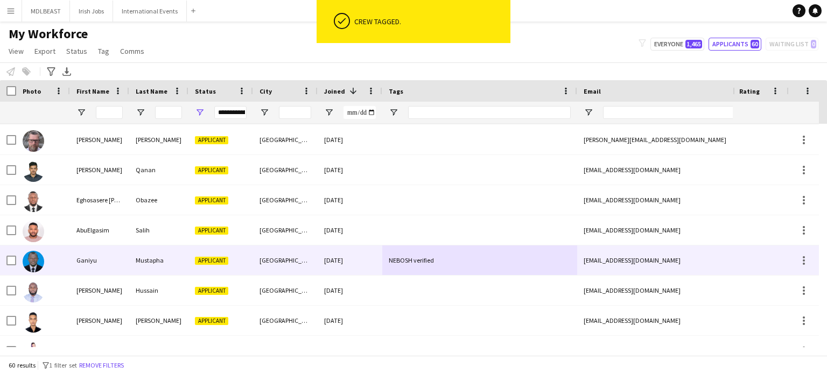
click at [491, 252] on div "NEBOSH verified" at bounding box center [479, 260] width 195 height 30
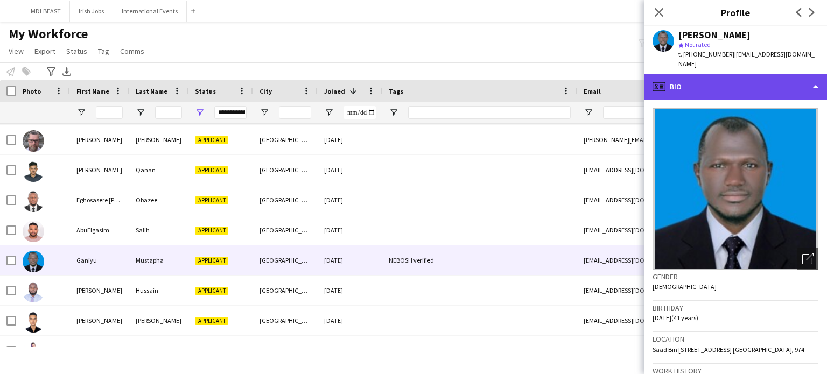
click at [764, 79] on div "profile Bio" at bounding box center [735, 87] width 183 height 26
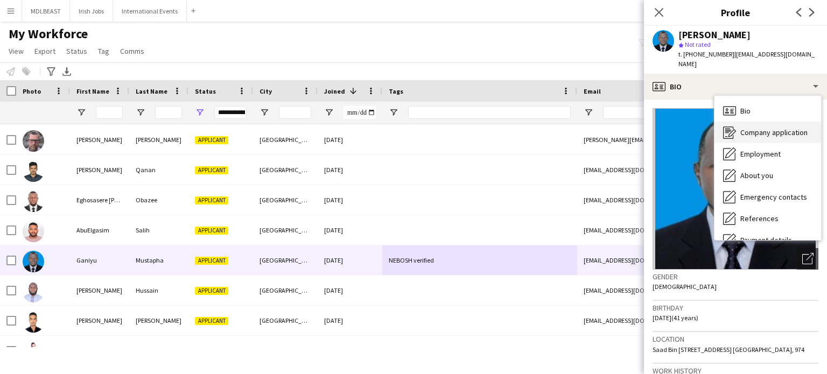
click at [758, 128] on span "Company application" at bounding box center [773, 133] width 67 height 10
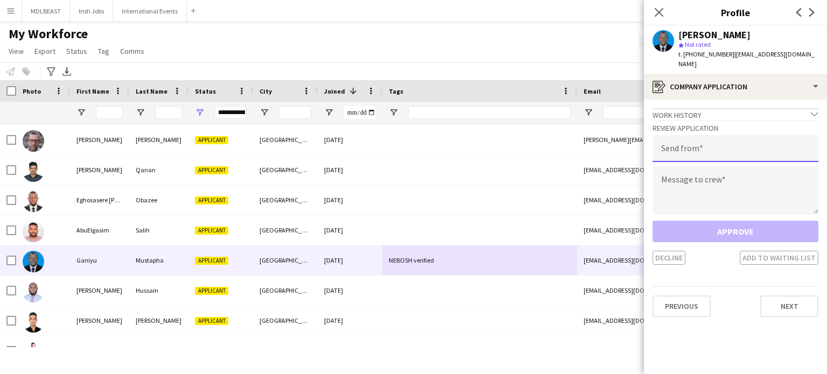
click at [698, 141] on input "email" at bounding box center [735, 148] width 166 height 27
type input "**********"
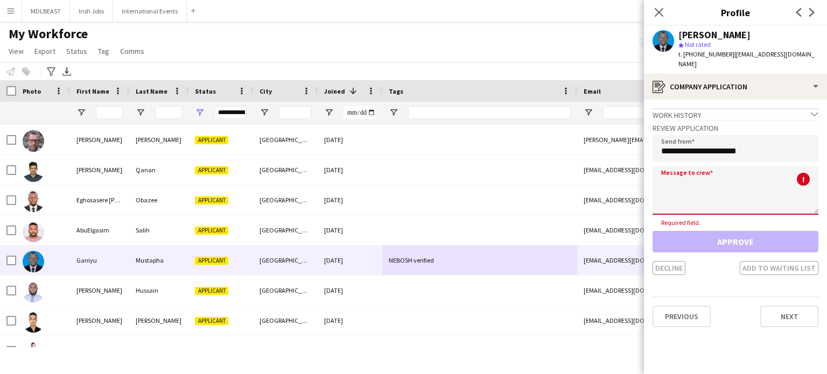
click at [702, 177] on textarea at bounding box center [735, 190] width 166 height 48
paste textarea "**********"
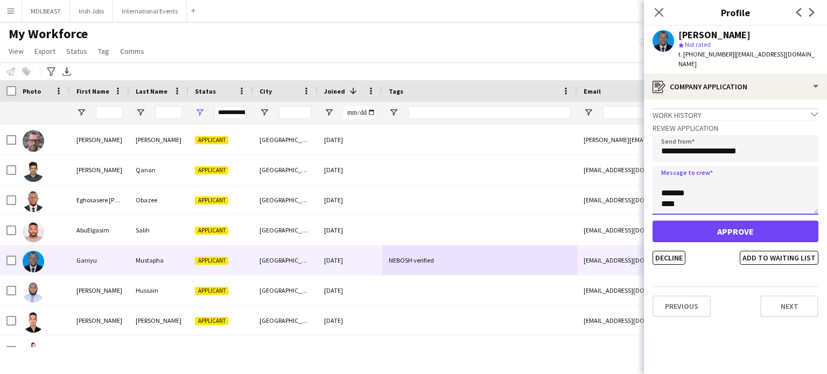
type textarea "**********"
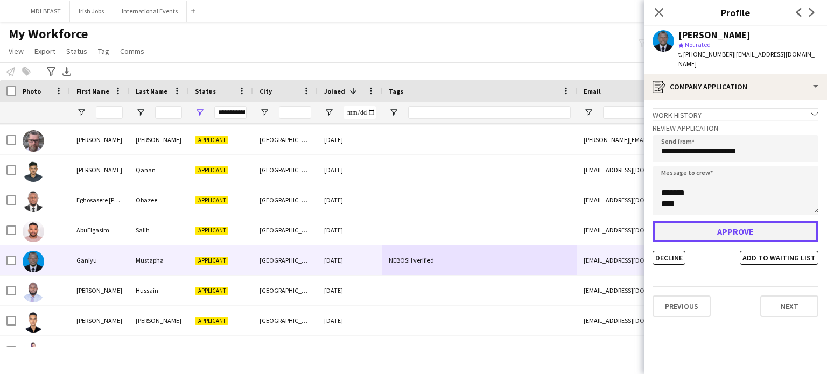
click at [741, 221] on button "Approve" at bounding box center [735, 232] width 166 height 22
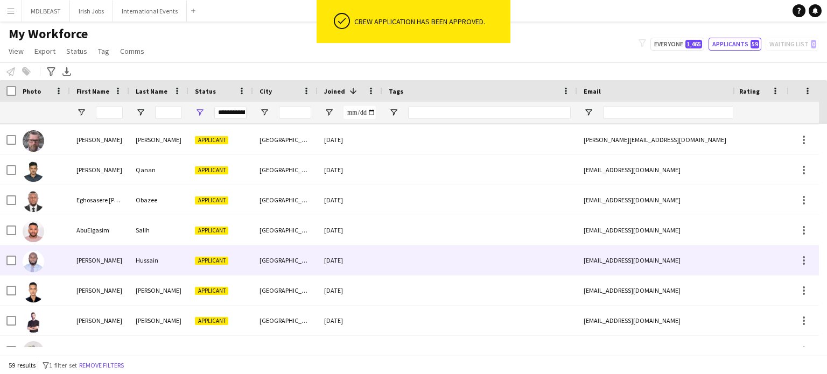
click at [469, 256] on div at bounding box center [479, 260] width 195 height 30
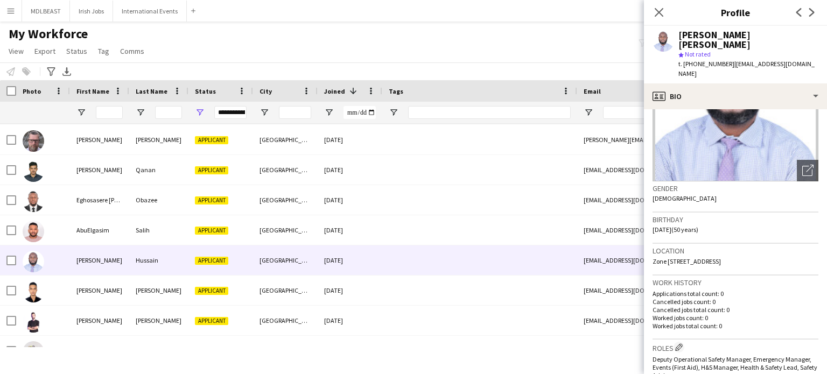
scroll to position [0, 0]
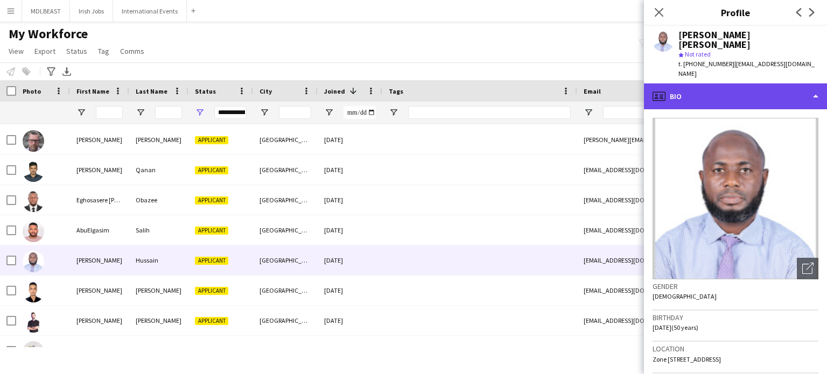
click at [804, 83] on div "profile Bio" at bounding box center [735, 96] width 183 height 26
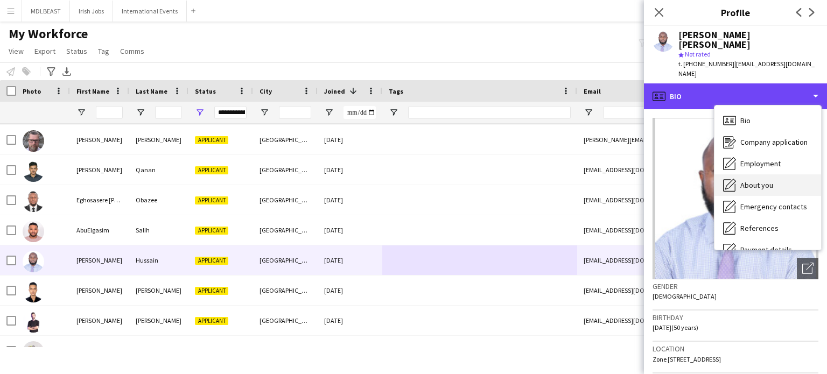
scroll to position [101, 0]
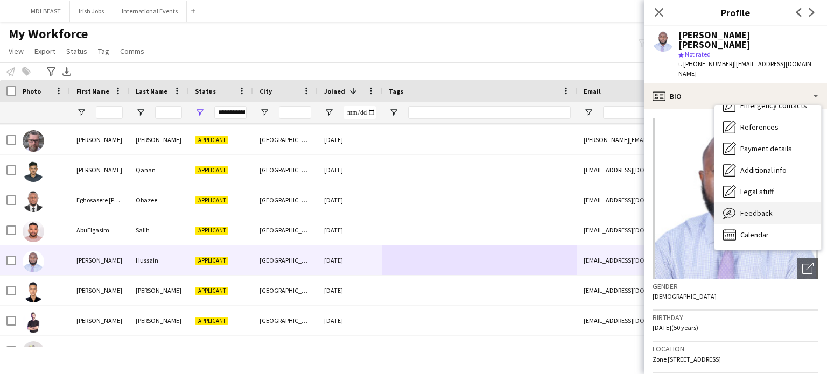
click at [747, 202] on div "Feedback Feedback" at bounding box center [767, 213] width 107 height 22
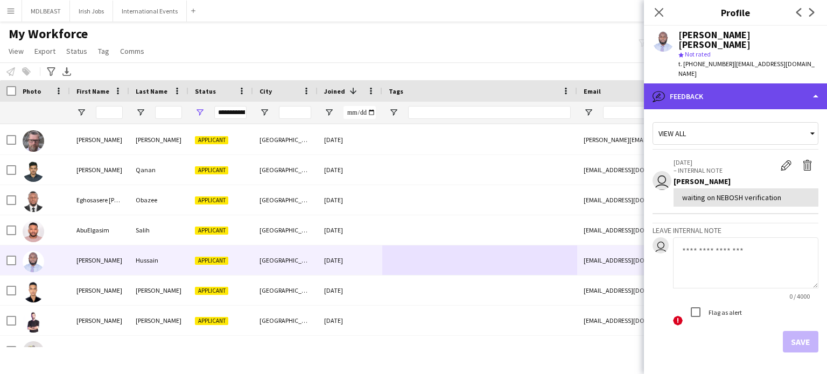
click at [735, 83] on div "bubble-pencil Feedback" at bounding box center [735, 96] width 183 height 26
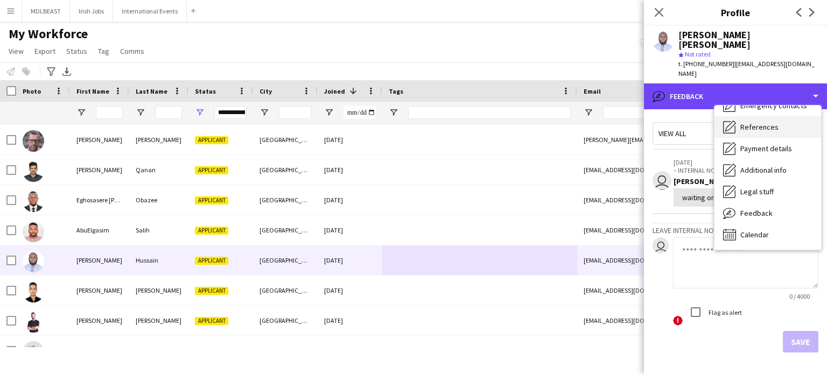
scroll to position [0, 0]
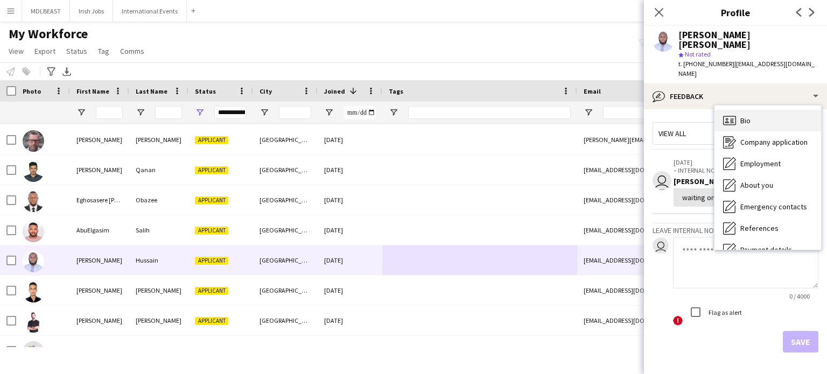
click at [743, 116] on span "Bio" at bounding box center [745, 121] width 10 height 10
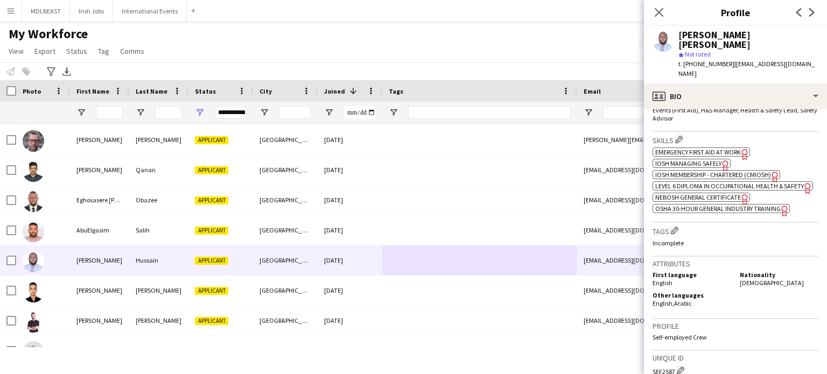
scroll to position [362, 0]
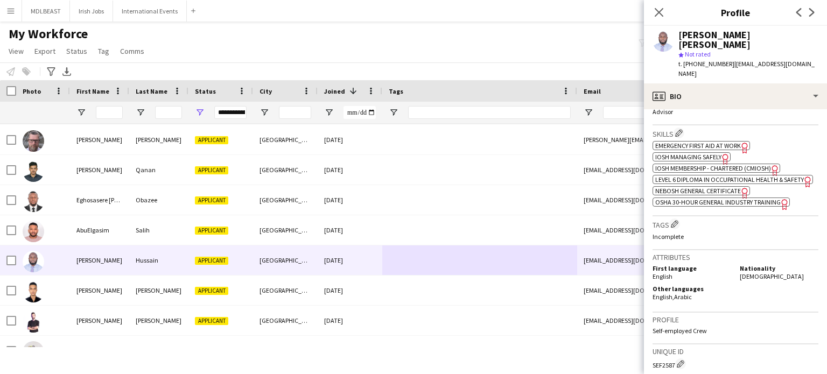
click at [700, 187] on span "NEBOSH General Certificate" at bounding box center [698, 191] width 86 height 8
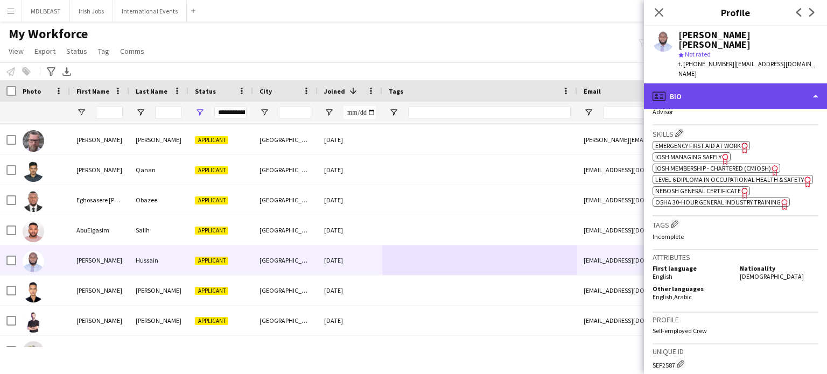
click at [787, 83] on div "profile Bio" at bounding box center [735, 96] width 183 height 26
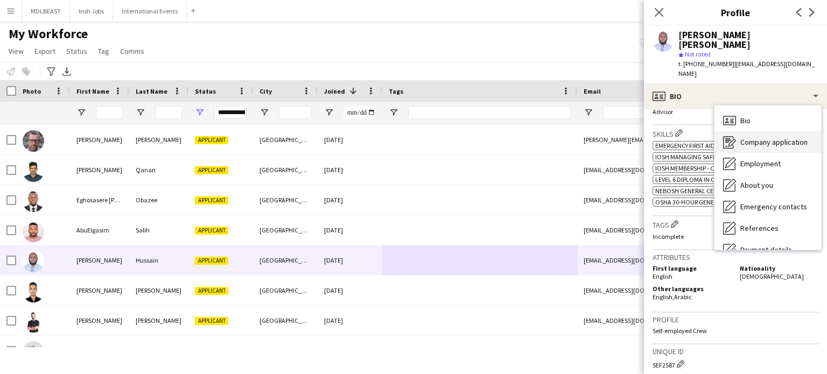
click at [766, 137] on span "Company application" at bounding box center [773, 142] width 67 height 10
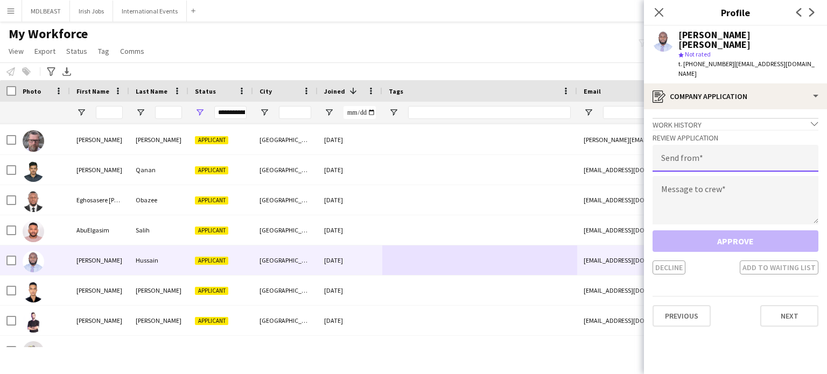
click at [701, 145] on input "email" at bounding box center [735, 158] width 166 height 27
type input "**********"
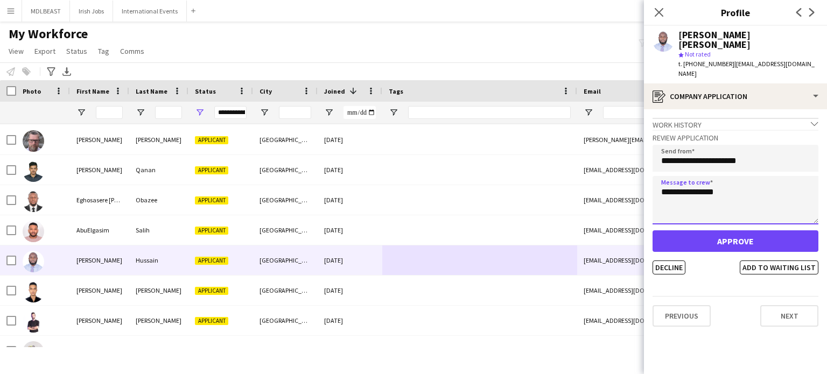
click at [676, 193] on textarea "**********" at bounding box center [735, 200] width 166 height 48
paste textarea "**********"
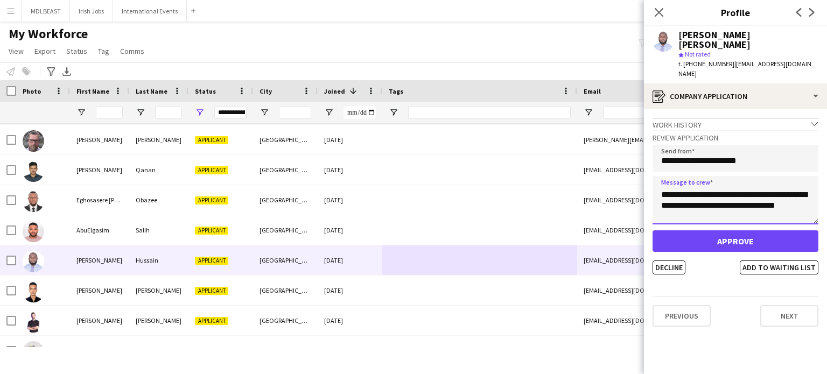
click at [667, 176] on textarea "**********" at bounding box center [735, 200] width 166 height 48
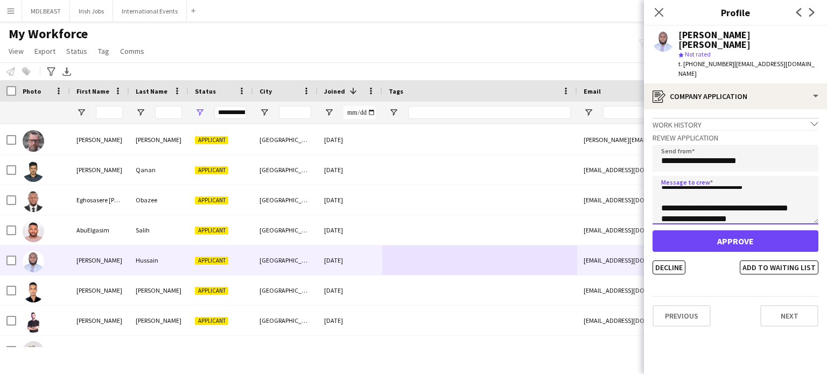
scroll to position [92, 0]
click at [717, 180] on textarea "**********" at bounding box center [735, 200] width 166 height 48
type textarea "**********"
click at [672, 261] on button "Decline" at bounding box center [668, 268] width 33 height 14
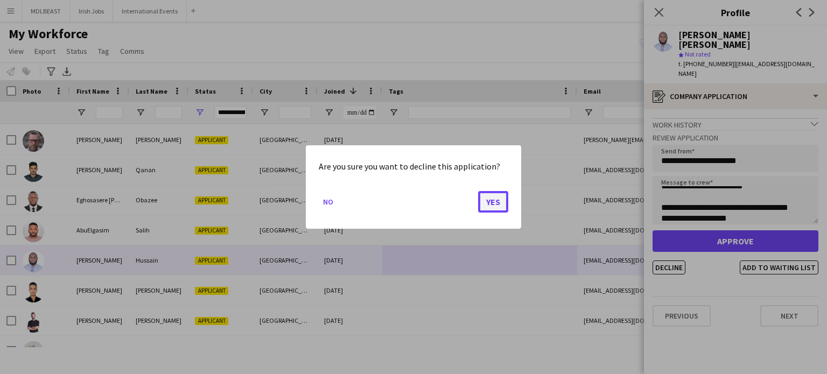
click at [492, 202] on button "Yes" at bounding box center [493, 202] width 30 height 22
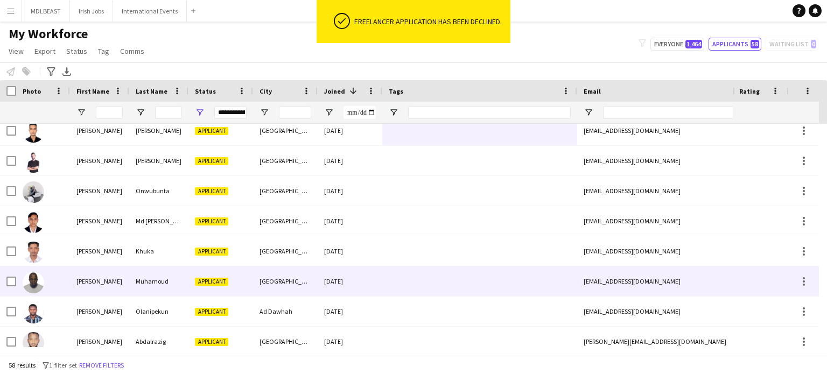
scroll to position [712, 0]
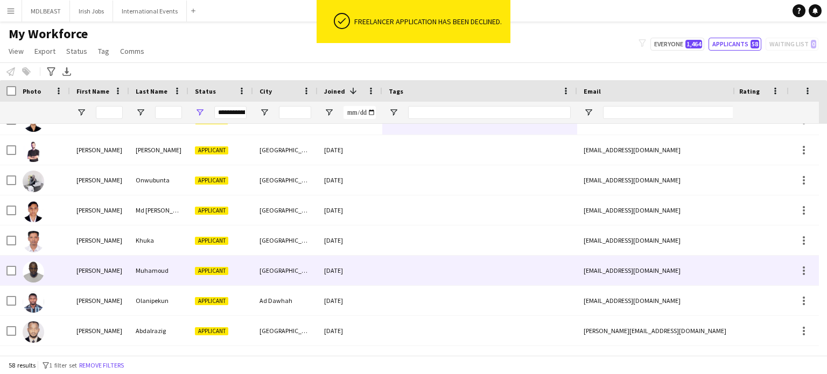
click at [461, 259] on div at bounding box center [479, 271] width 195 height 30
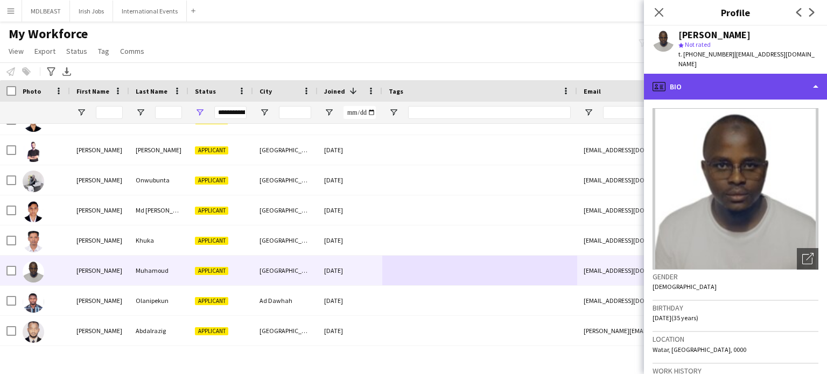
click at [790, 83] on div "profile Bio" at bounding box center [735, 87] width 183 height 26
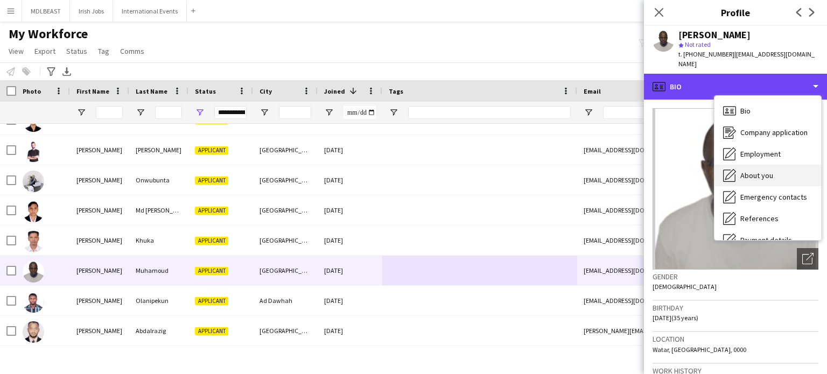
scroll to position [101, 0]
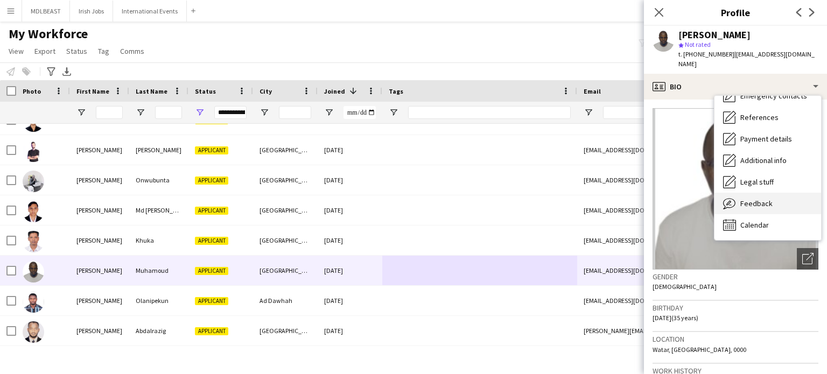
click at [751, 200] on span "Feedback" at bounding box center [756, 204] width 32 height 10
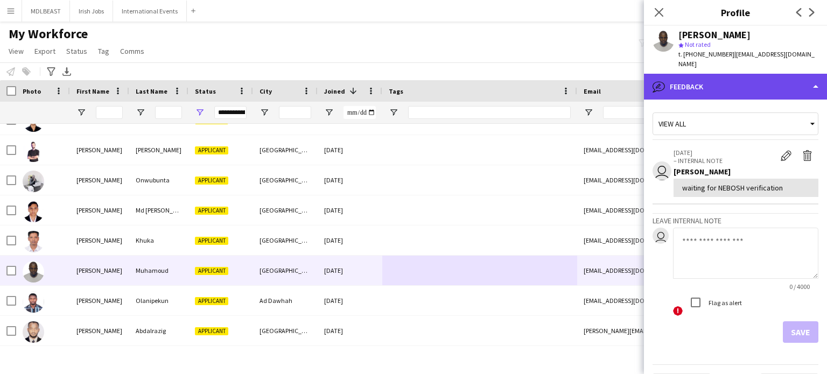
click at [761, 90] on div "bubble-pencil Feedback" at bounding box center [735, 87] width 183 height 26
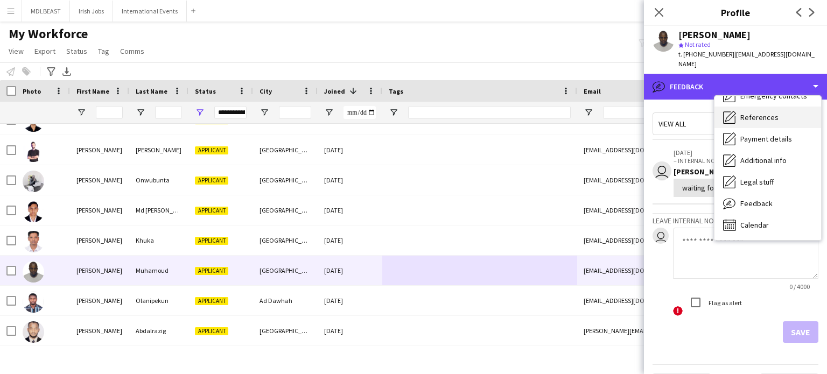
scroll to position [0, 0]
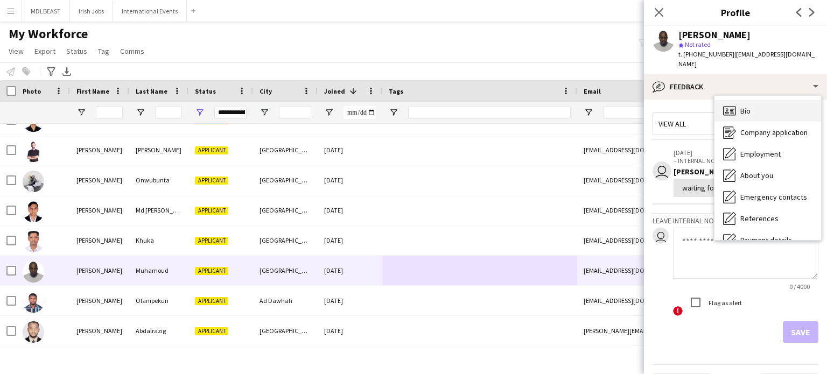
click at [747, 108] on span "Bio" at bounding box center [745, 111] width 10 height 10
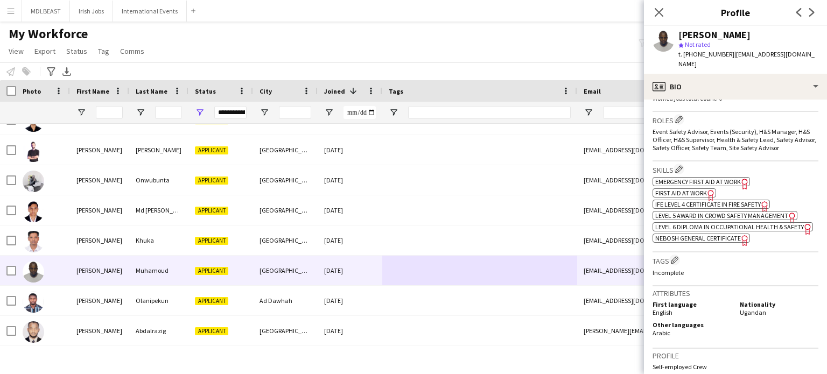
scroll to position [316, 0]
click at [696, 242] on span "NEBOSH General Certificate" at bounding box center [698, 238] width 86 height 8
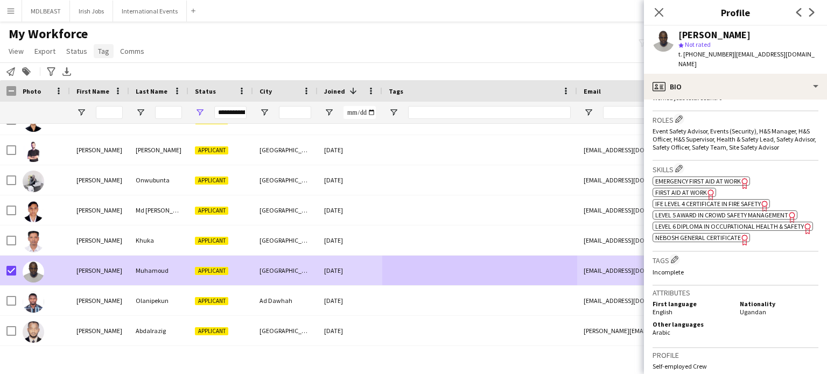
click at [99, 57] on link "Tag" at bounding box center [104, 51] width 20 height 14
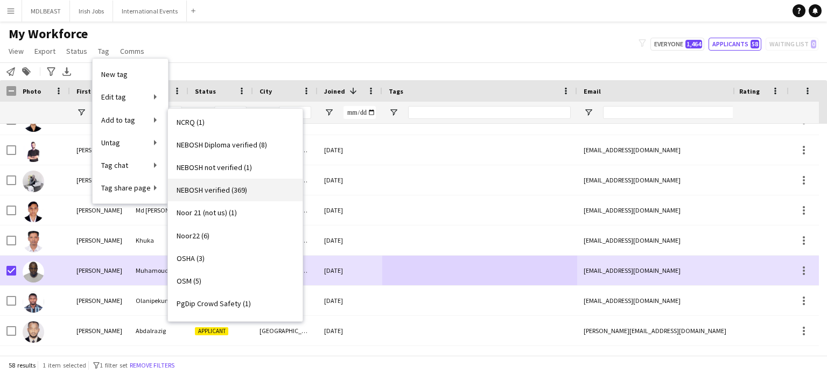
click at [210, 191] on span "NEBOSH verified (369)" at bounding box center [212, 190] width 71 height 10
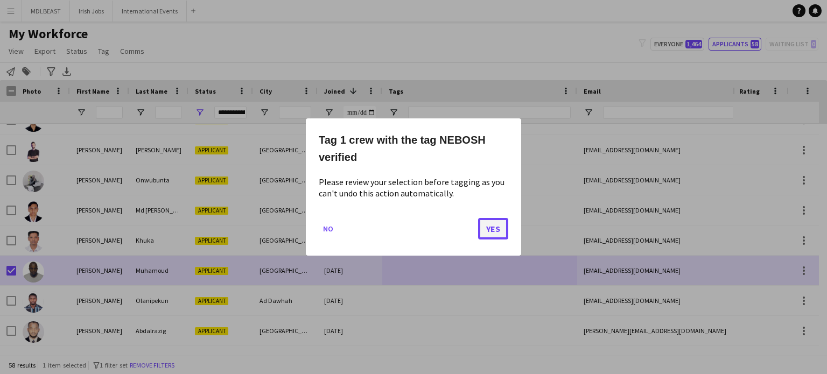
click at [480, 230] on button "Yes" at bounding box center [493, 229] width 30 height 22
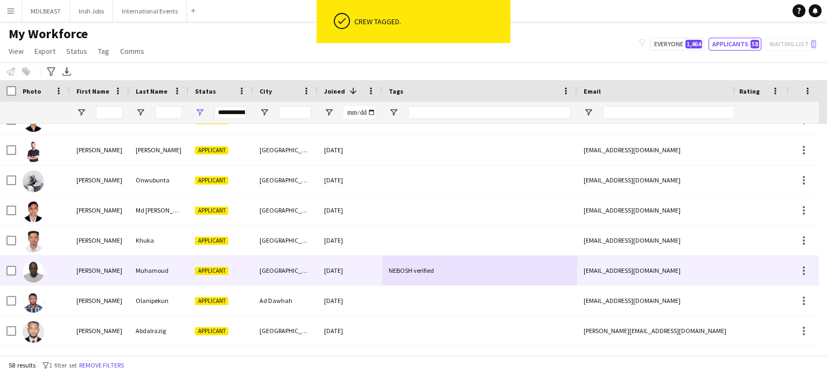
click at [465, 281] on div "NEBOSH verified" at bounding box center [479, 271] width 195 height 30
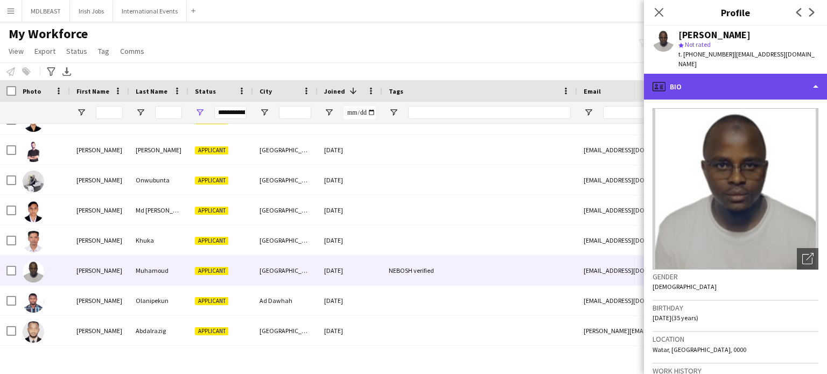
click at [782, 86] on div "profile Bio" at bounding box center [735, 87] width 183 height 26
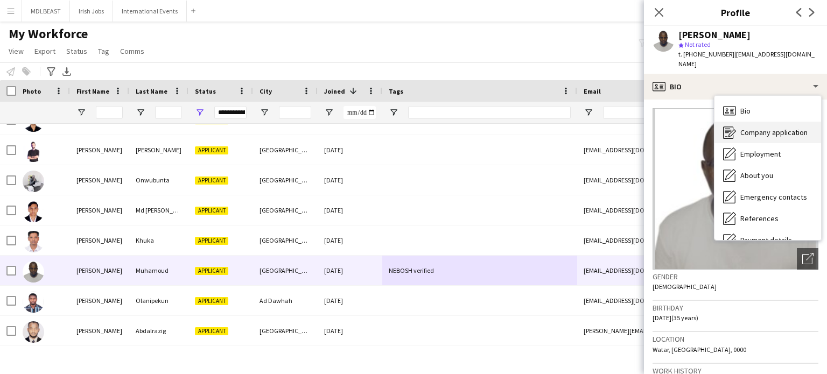
click at [762, 131] on span "Company application" at bounding box center [773, 133] width 67 height 10
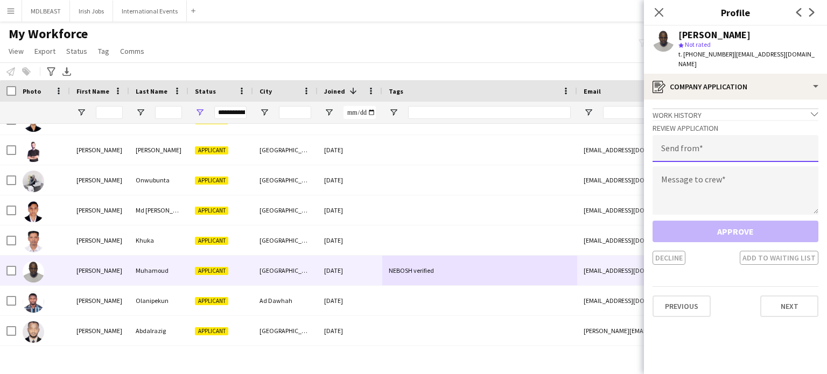
click at [709, 145] on input "email" at bounding box center [735, 148] width 166 height 27
type input "**********"
click at [689, 168] on textarea at bounding box center [735, 190] width 166 height 48
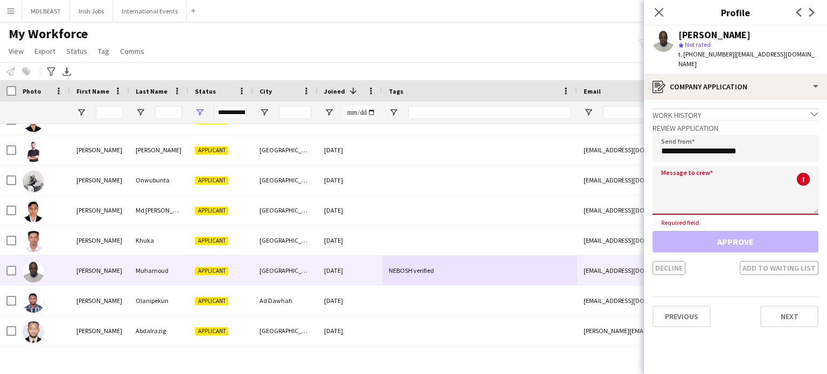
click at [686, 181] on textarea at bounding box center [735, 190] width 166 height 48
paste textarea "**********"
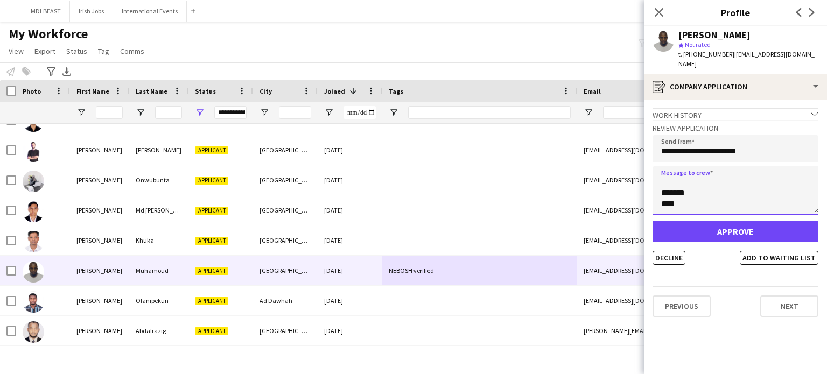
type textarea "**********"
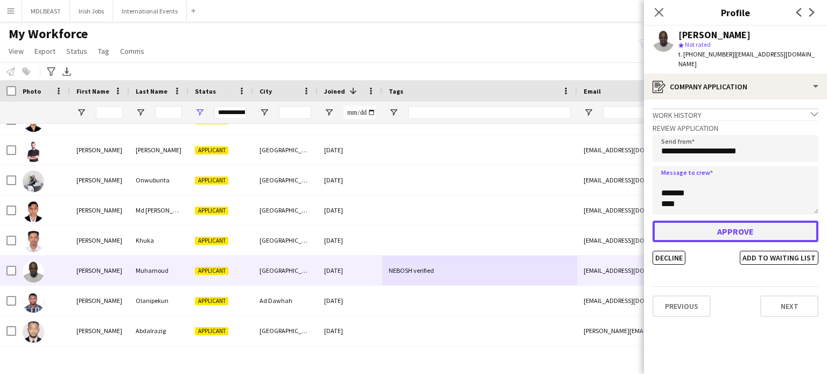
click at [729, 229] on button "Approve" at bounding box center [735, 232] width 166 height 22
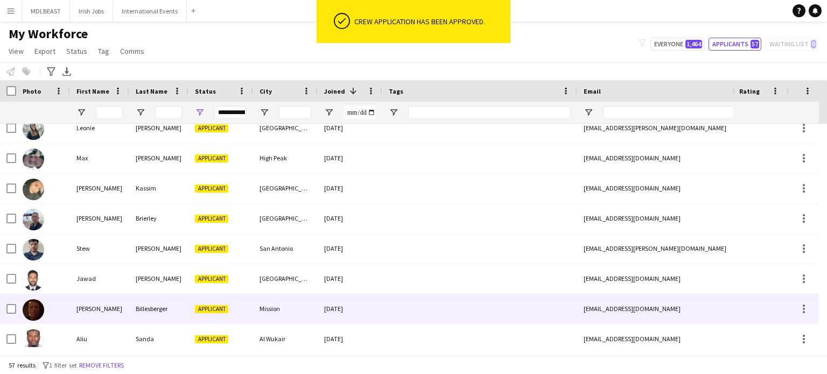
scroll to position [1057, 0]
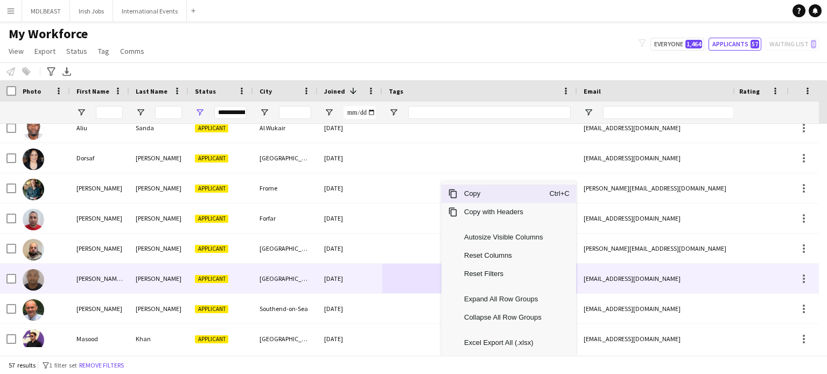
click at [441, 276] on div at bounding box center [479, 279] width 195 height 30
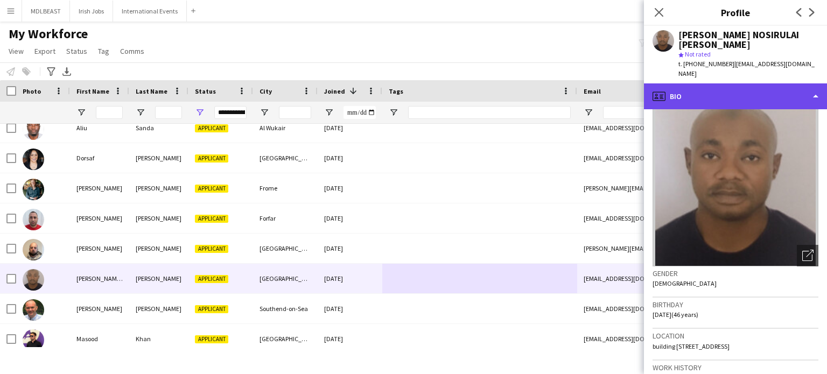
click at [804, 83] on div "profile Bio" at bounding box center [735, 96] width 183 height 26
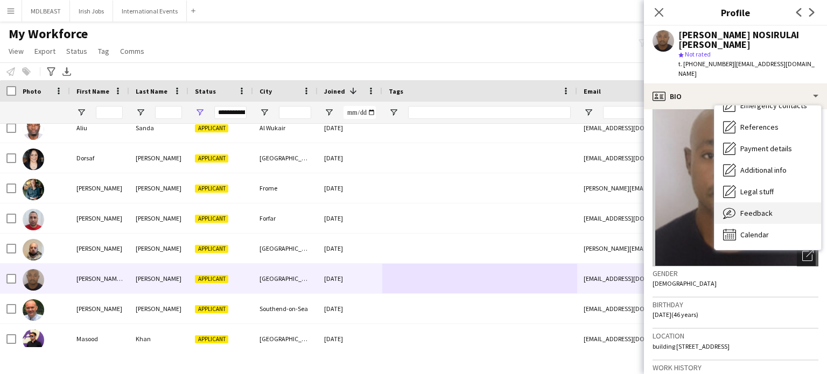
click at [754, 208] on span "Feedback" at bounding box center [756, 213] width 32 height 10
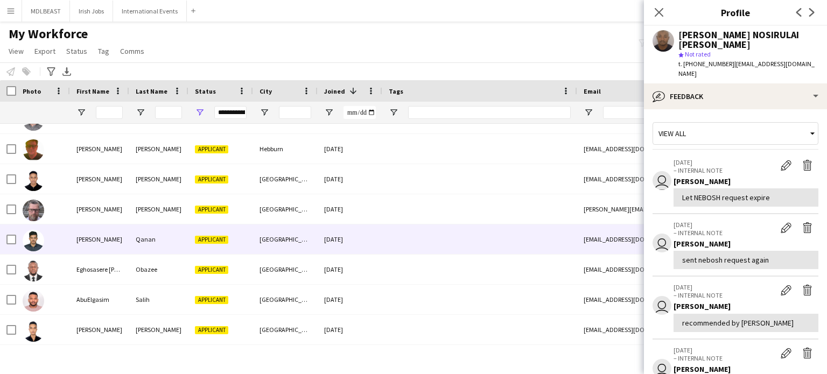
scroll to position [67, 0]
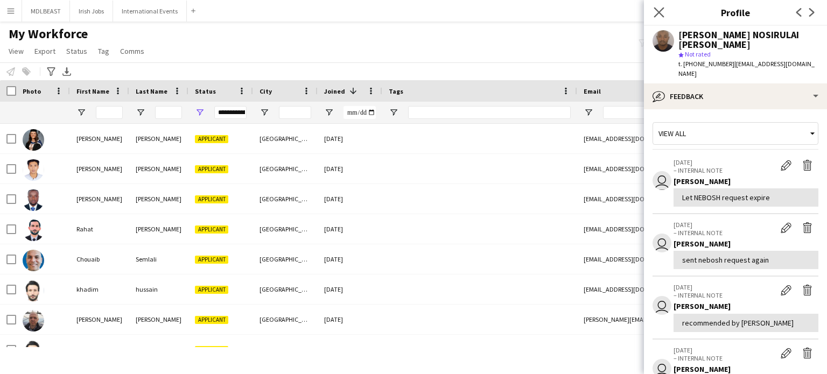
click at [663, 12] on icon "Close pop-in" at bounding box center [658, 12] width 10 height 10
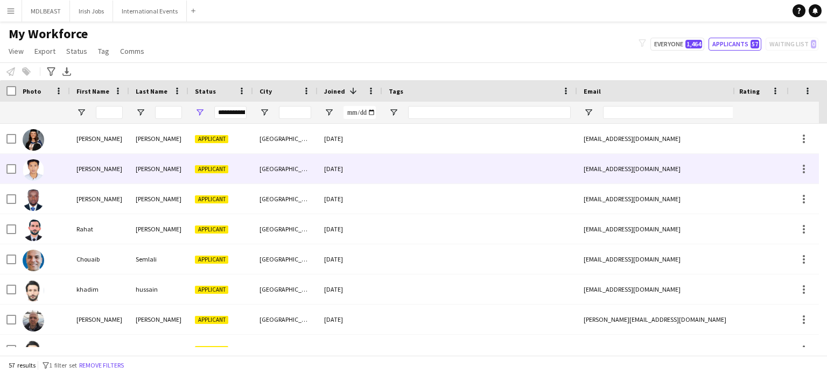
click at [437, 168] on div at bounding box center [479, 169] width 195 height 30
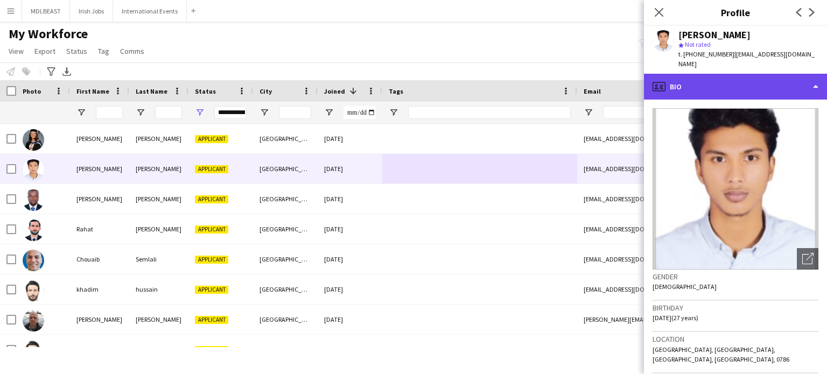
click at [765, 74] on div "profile Bio" at bounding box center [735, 87] width 183 height 26
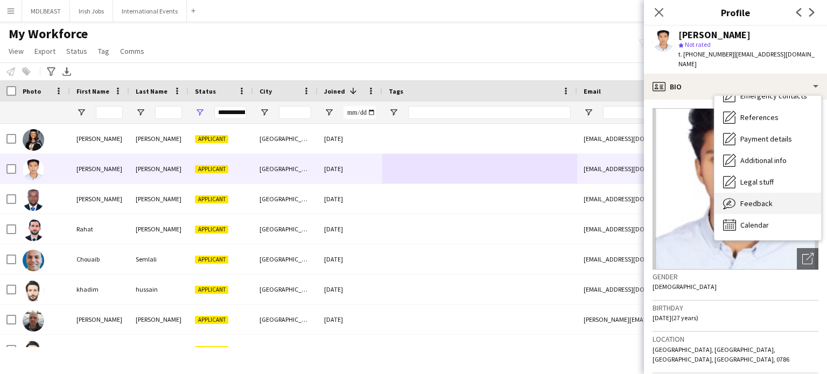
click at [748, 199] on span "Feedback" at bounding box center [756, 204] width 32 height 10
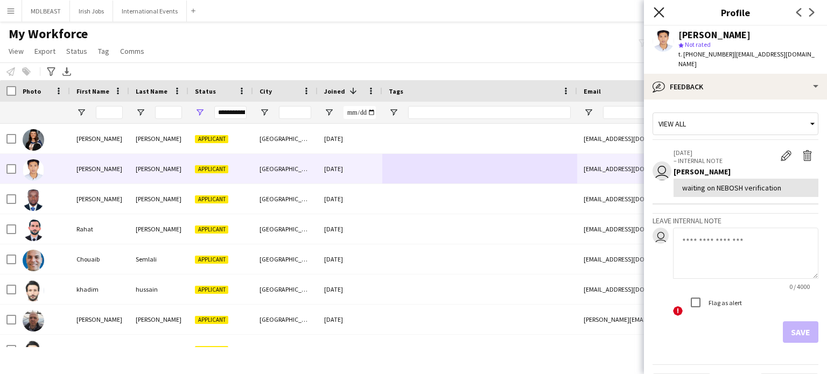
click at [662, 8] on icon "Close pop-in" at bounding box center [658, 12] width 10 height 10
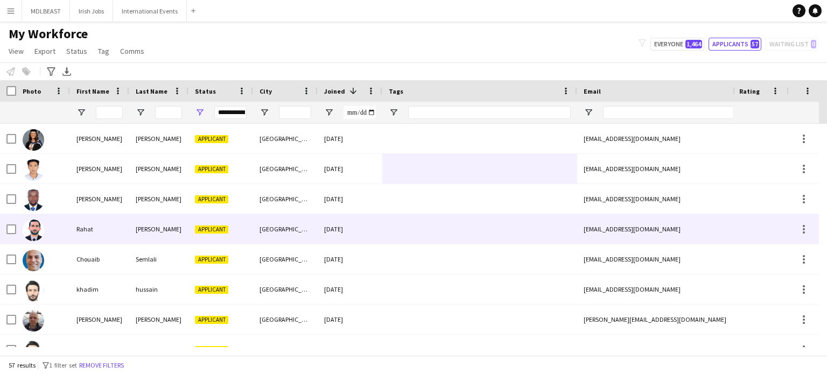
click at [430, 235] on div at bounding box center [479, 229] width 195 height 30
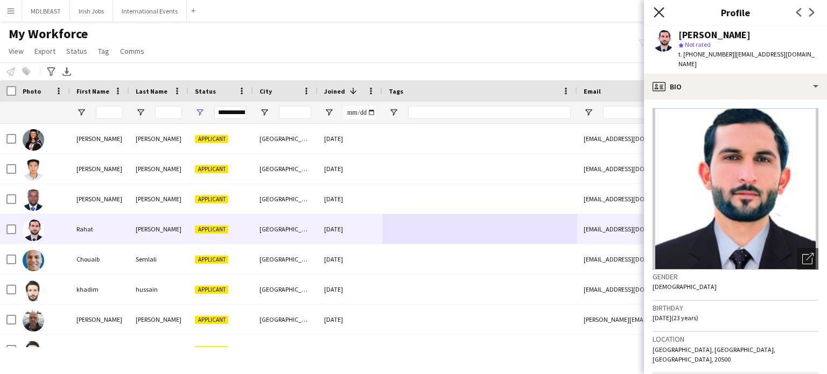
click at [659, 13] on icon "Close pop-in" at bounding box center [658, 12] width 10 height 10
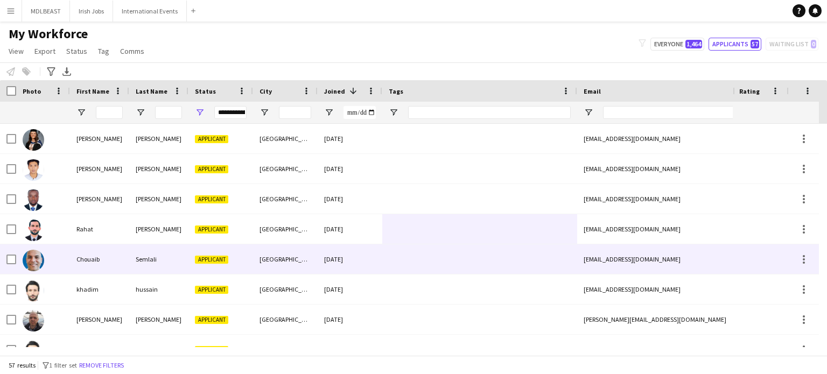
click at [446, 259] on div at bounding box center [479, 259] width 195 height 30
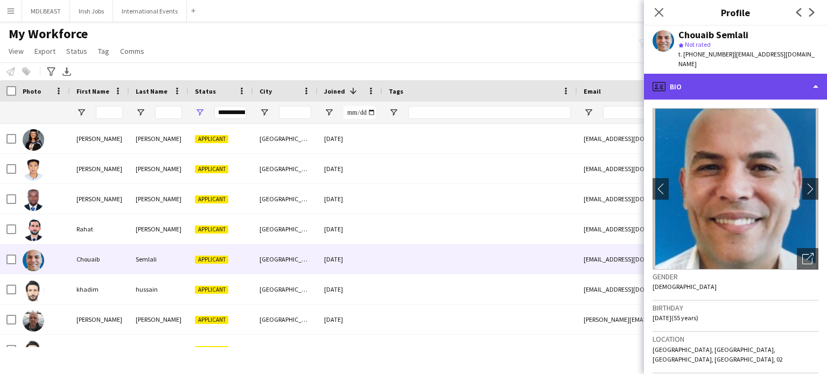
click at [793, 78] on div "profile Bio" at bounding box center [735, 87] width 183 height 26
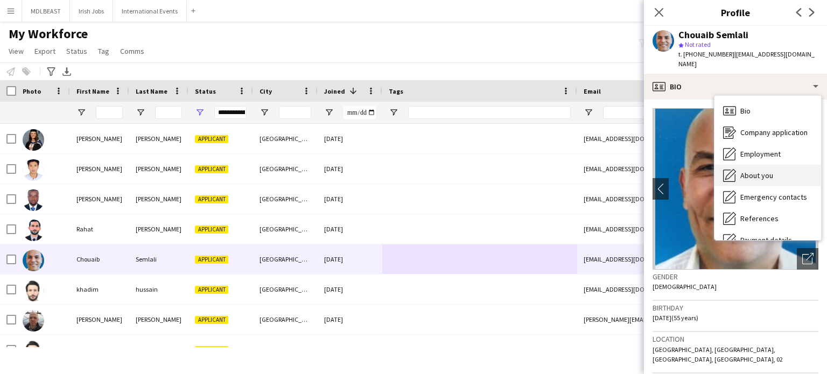
click at [756, 171] on span "About you" at bounding box center [756, 176] width 33 height 10
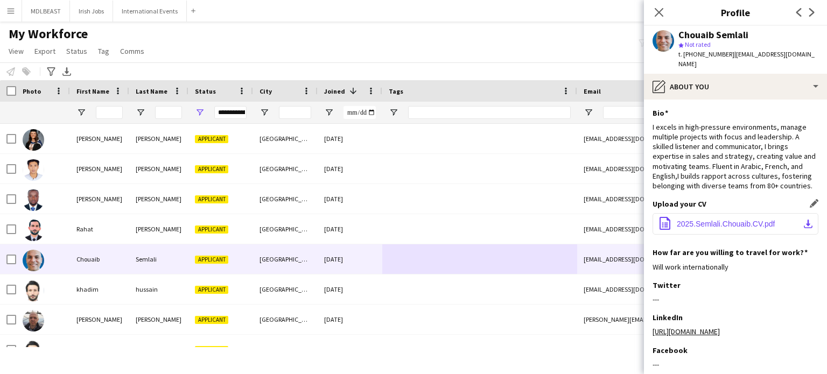
click at [724, 220] on span "2025.Semlali.Chouaib.CV.pdf" at bounding box center [726, 224] width 98 height 9
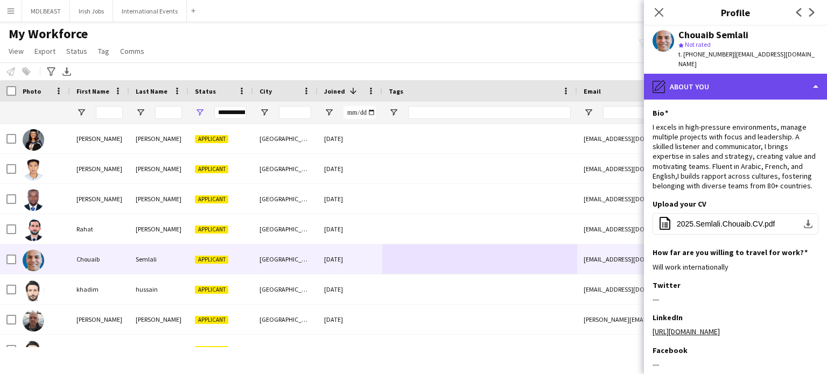
click at [776, 79] on div "pencil4 About you" at bounding box center [735, 87] width 183 height 26
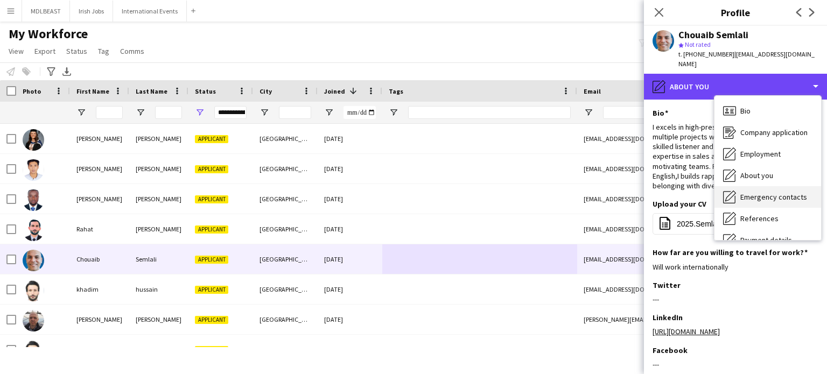
scroll to position [101, 0]
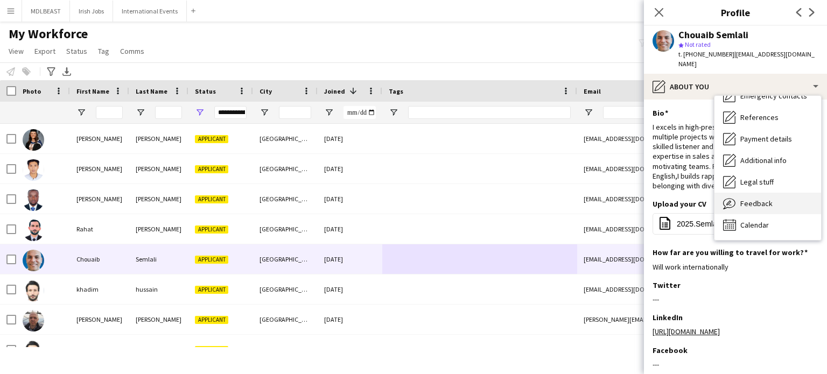
click at [744, 199] on span "Feedback" at bounding box center [756, 204] width 32 height 10
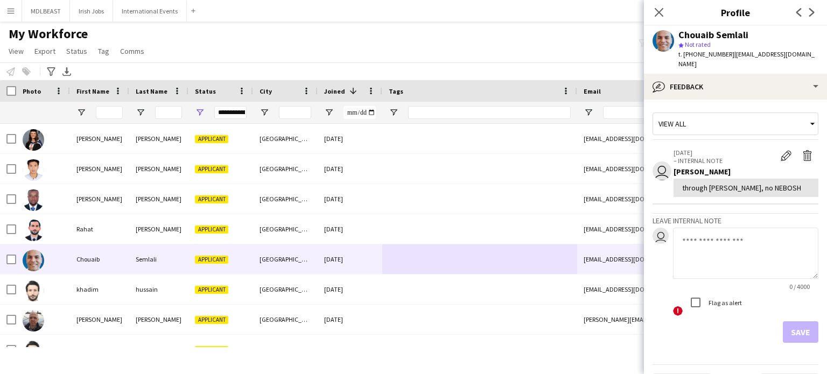
click at [701, 243] on textarea at bounding box center [745, 253] width 145 height 51
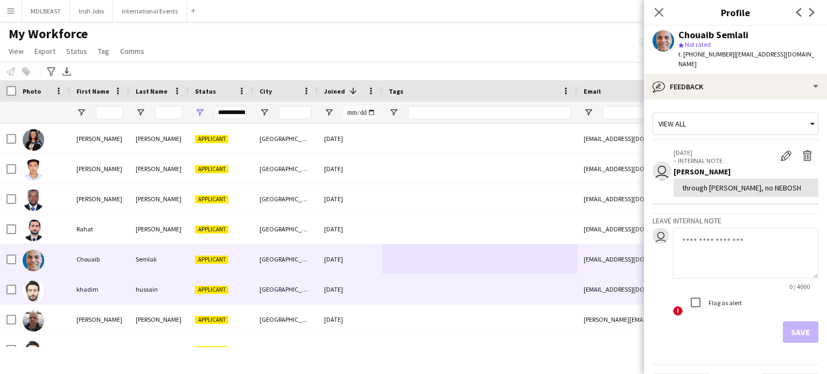
click at [478, 288] on div at bounding box center [479, 290] width 195 height 30
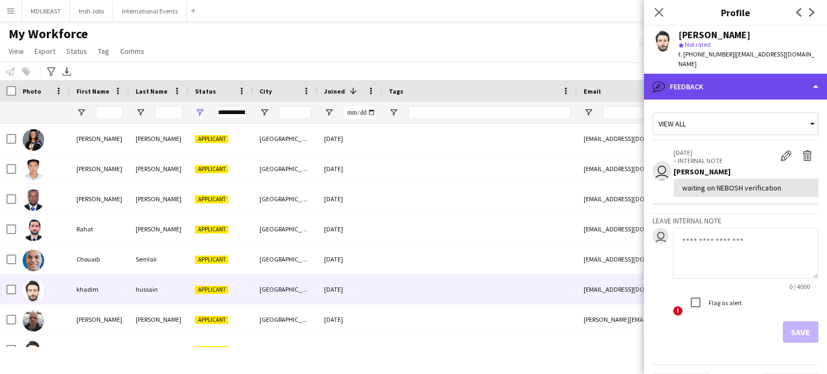
click at [775, 89] on div "bubble-pencil Feedback" at bounding box center [735, 87] width 183 height 26
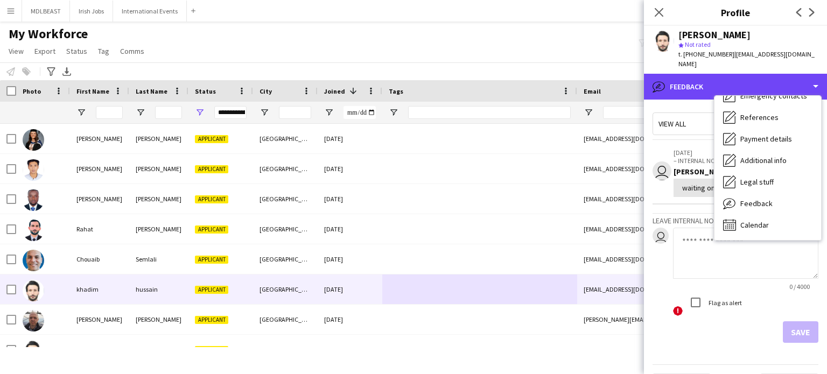
scroll to position [0, 0]
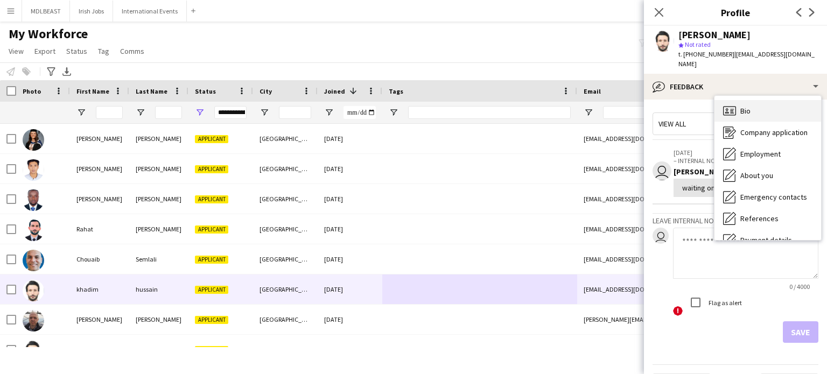
click at [754, 108] on div "Bio Bio" at bounding box center [767, 111] width 107 height 22
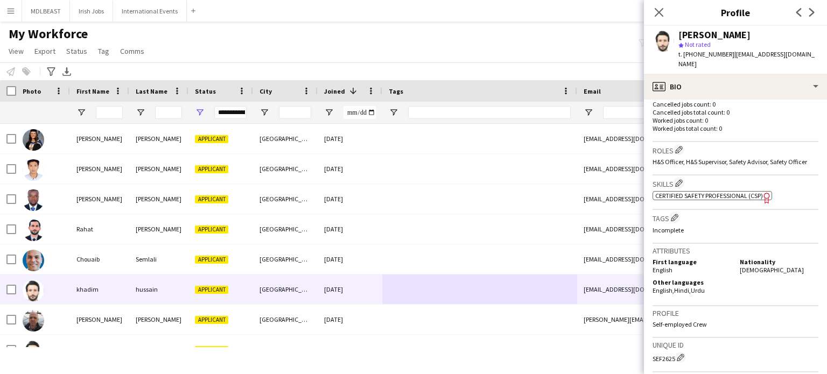
scroll to position [285, 0]
click at [705, 195] on span "Certified Safety Professional (CSP)" at bounding box center [709, 196] width 108 height 8
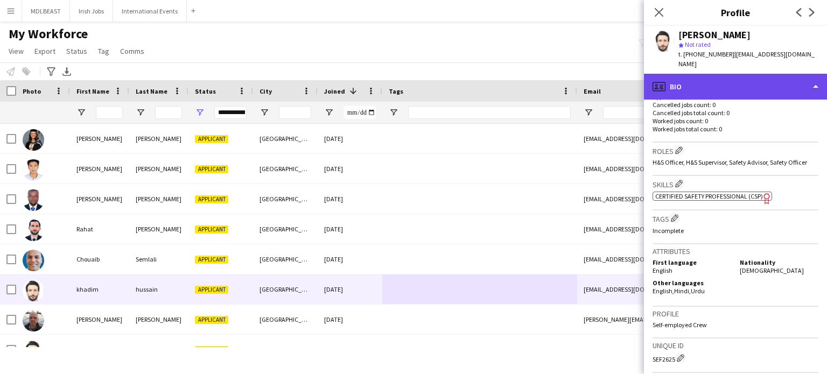
click at [782, 88] on div "profile Bio" at bounding box center [735, 87] width 183 height 26
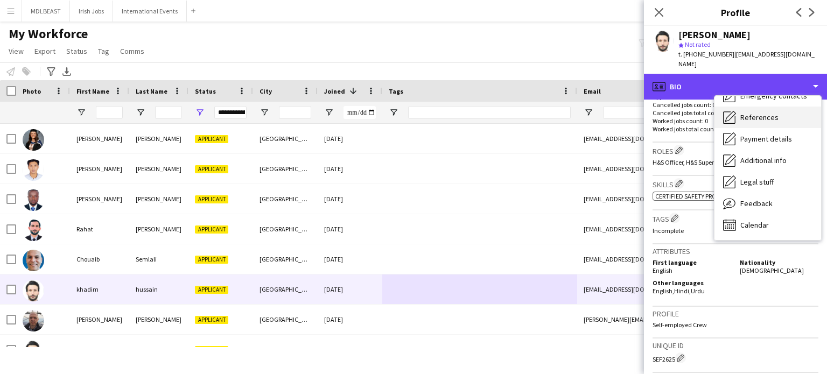
scroll to position [0, 0]
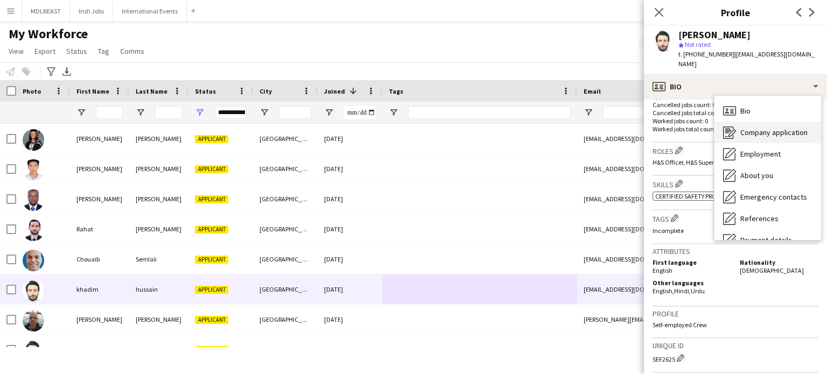
click at [784, 130] on span "Company application" at bounding box center [773, 133] width 67 height 10
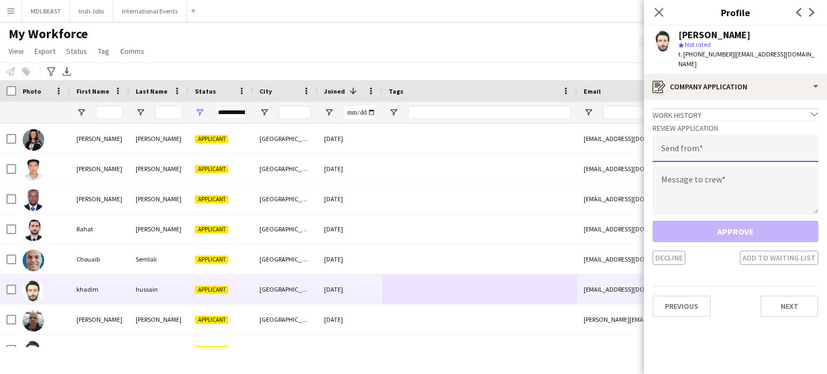
click at [704, 137] on input "email" at bounding box center [735, 148] width 166 height 27
type input "**********"
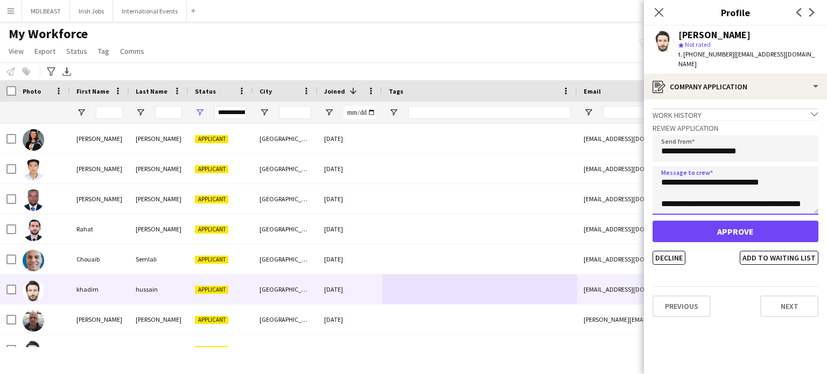
scroll to position [157, 0]
type textarea "**********"
click at [665, 259] on button "Decline" at bounding box center [668, 258] width 33 height 14
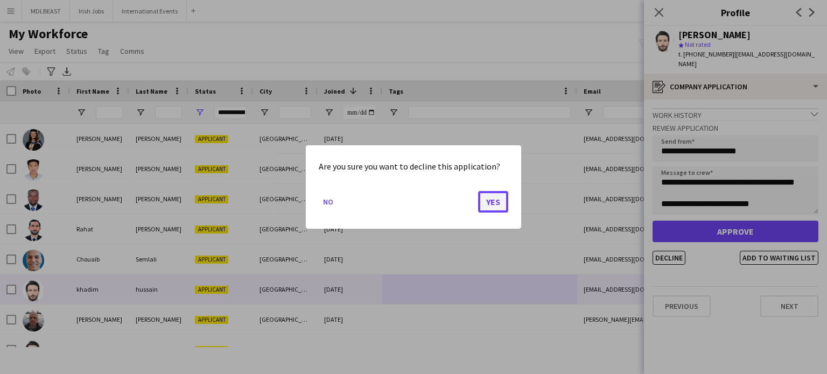
click at [495, 201] on button "Yes" at bounding box center [493, 202] width 30 height 22
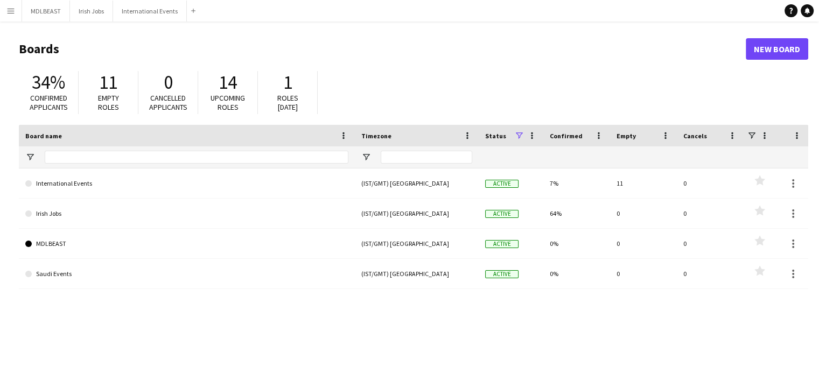
click at [12, 8] on app-icon "Menu" at bounding box center [10, 10] width 9 height 9
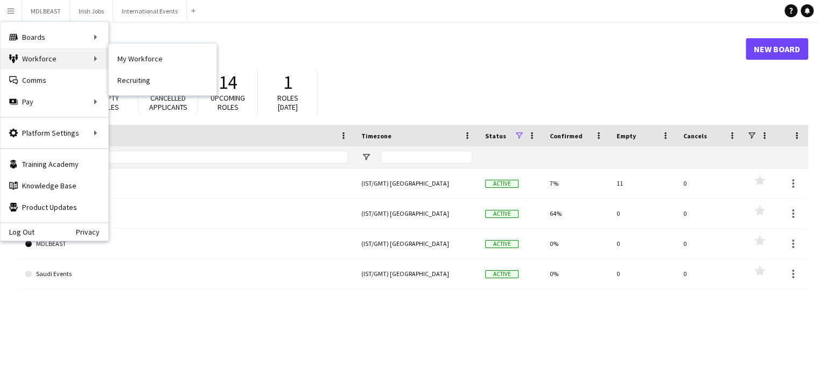
click at [33, 55] on div "Workforce Workforce" at bounding box center [55, 59] width 108 height 22
click at [146, 55] on link "My Workforce" at bounding box center [163, 59] width 108 height 22
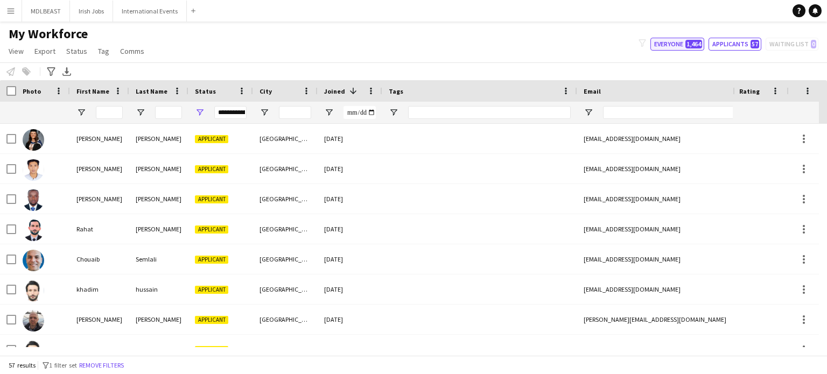
click at [674, 46] on button "Everyone 1,464" at bounding box center [677, 44] width 54 height 13
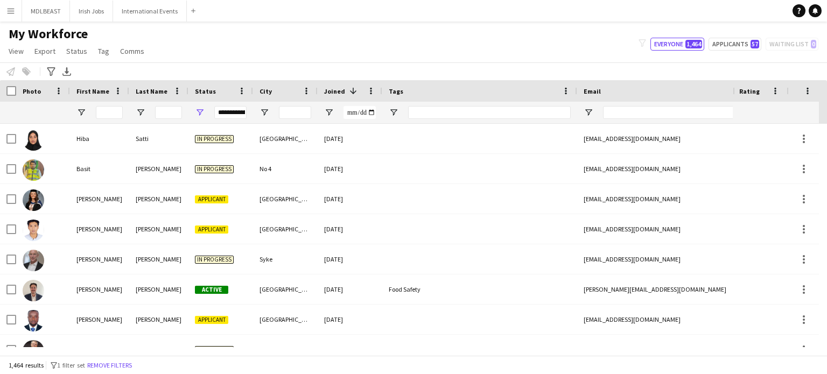
click at [222, 112] on div "**********" at bounding box center [230, 112] width 32 height 13
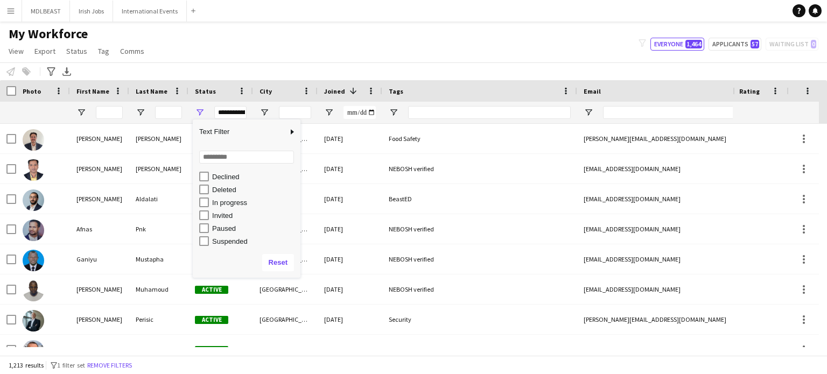
scroll to position [67, 0]
click at [444, 26] on div "**********" at bounding box center [413, 44] width 827 height 37
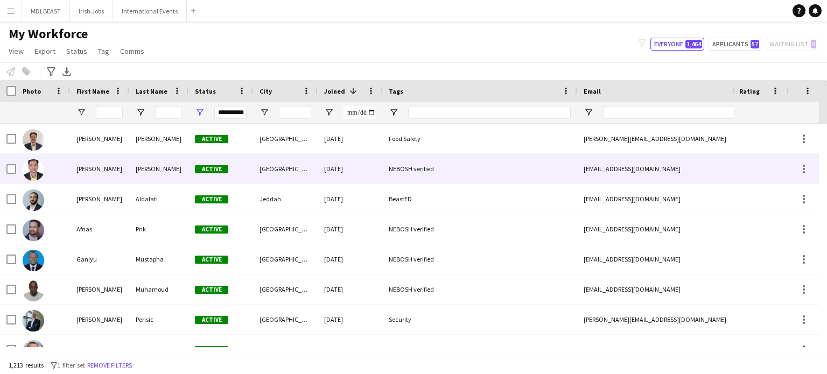
click at [452, 168] on div "NEBOSH verified" at bounding box center [479, 169] width 195 height 30
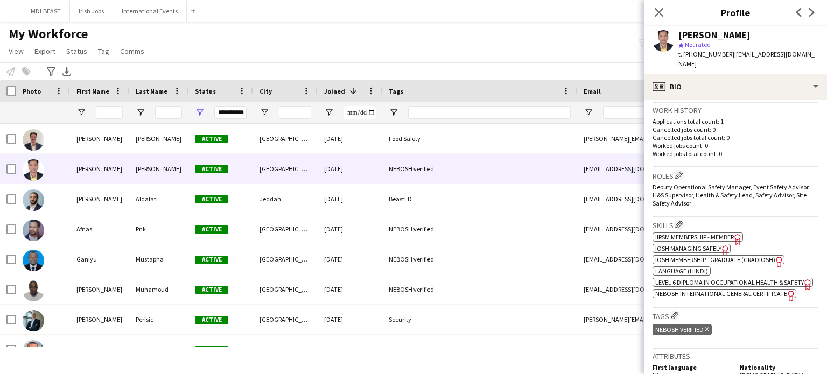
scroll to position [261, 0]
click at [677, 298] on span "NEBOSH International General Certificate" at bounding box center [721, 294] width 132 height 8
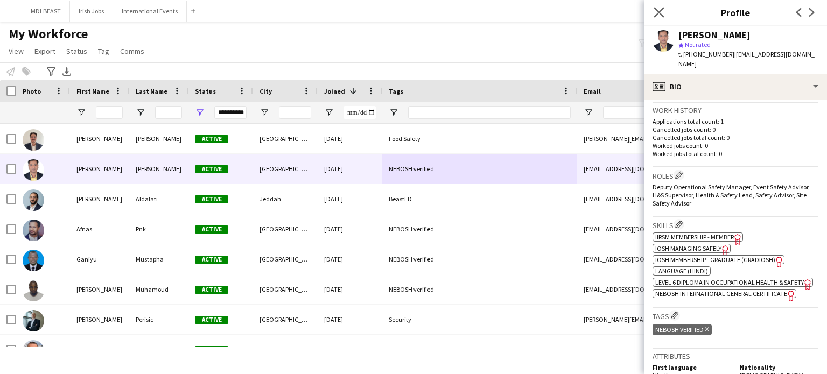
click at [665, 11] on app-icon "Close pop-in" at bounding box center [659, 13] width 16 height 16
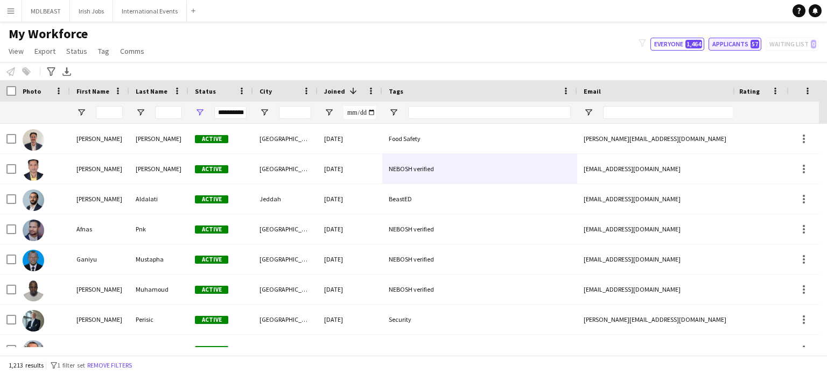
click at [727, 45] on button "Applicants 57" at bounding box center [734, 44] width 53 height 13
type input "**********"
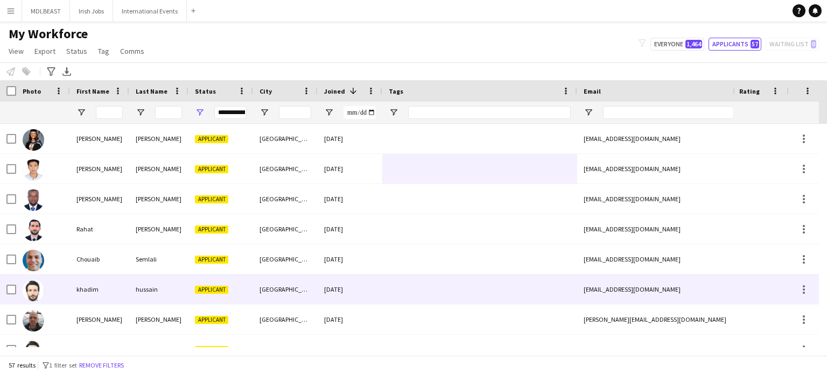
click at [390, 299] on div at bounding box center [479, 290] width 195 height 30
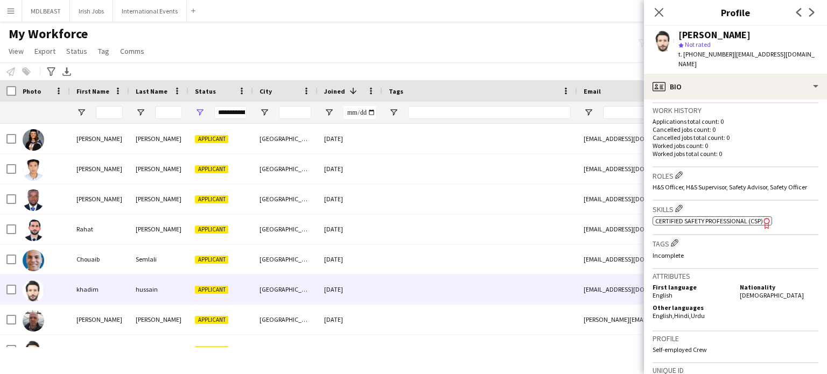
click at [699, 222] on span "Certified Safety Professional (CSP)" at bounding box center [709, 221] width 108 height 8
